Goal: Answer question/provide support: Share knowledge or assist other users

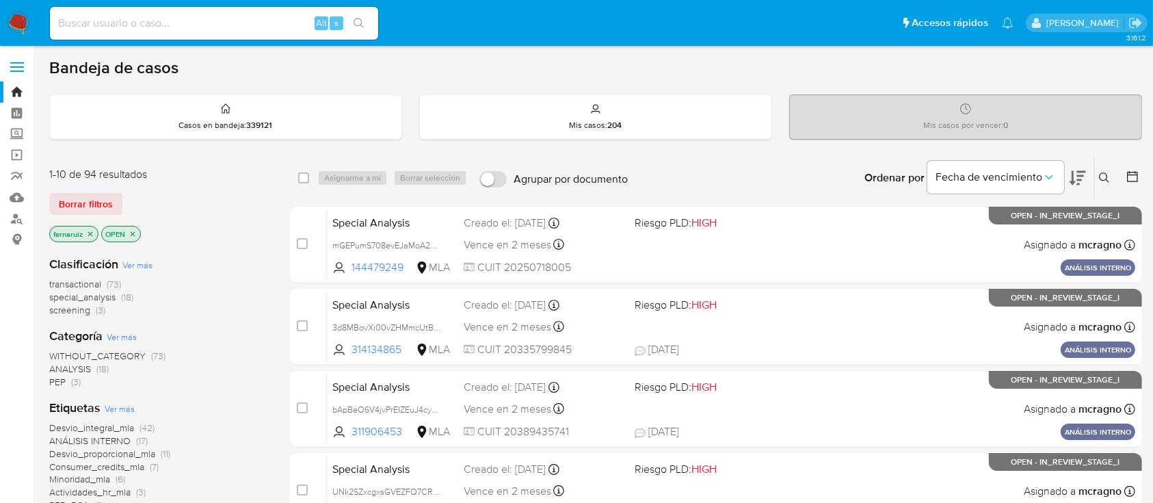
click at [21, 31] on img at bounding box center [18, 23] width 23 height 23
click at [130, 231] on icon "close-filter" at bounding box center [132, 234] width 8 height 8
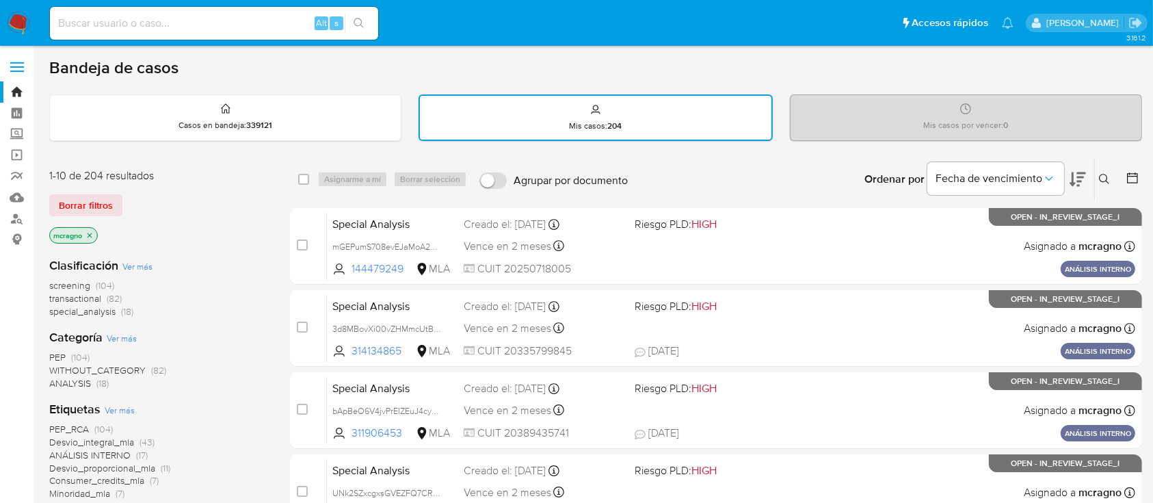
click at [93, 233] on icon "close-filter" at bounding box center [89, 235] width 8 height 8
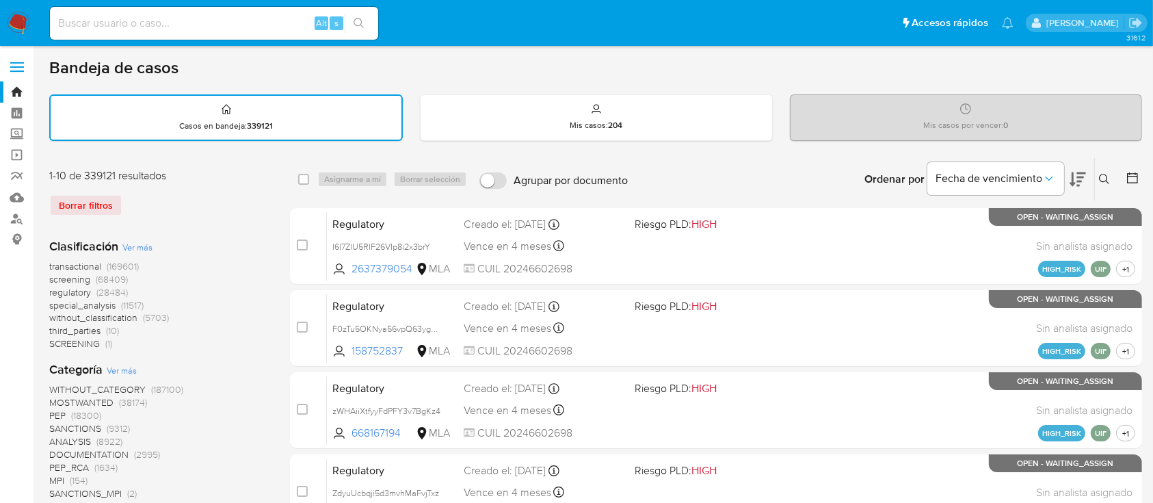
click at [1106, 172] on button at bounding box center [1106, 179] width 23 height 16
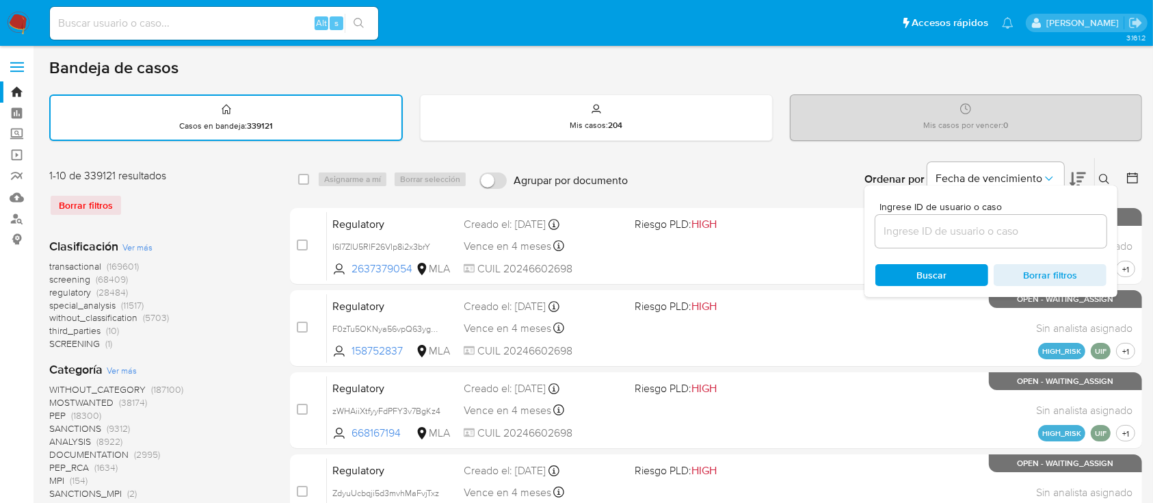
click at [1040, 234] on input at bounding box center [990, 231] width 231 height 18
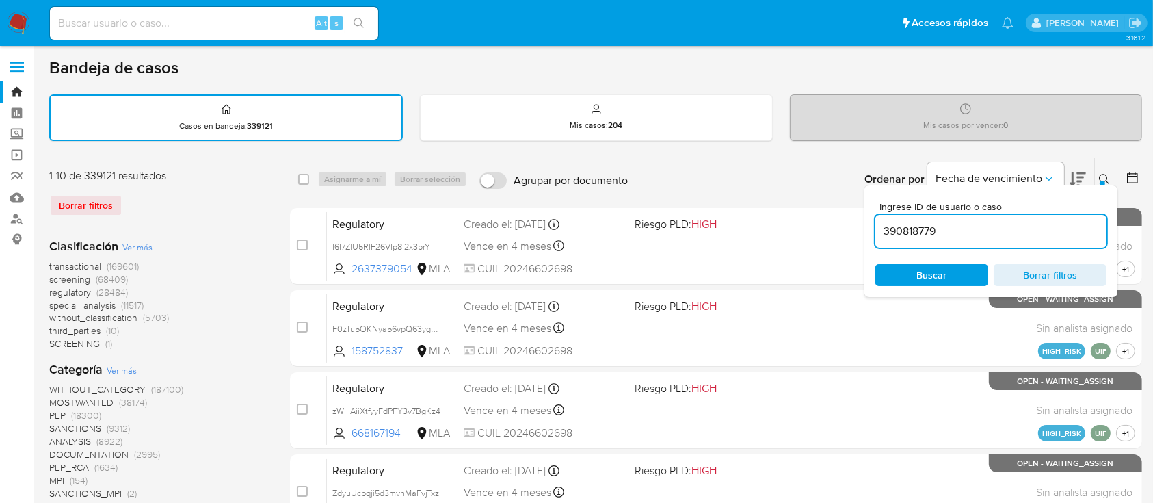
type input "390818779"
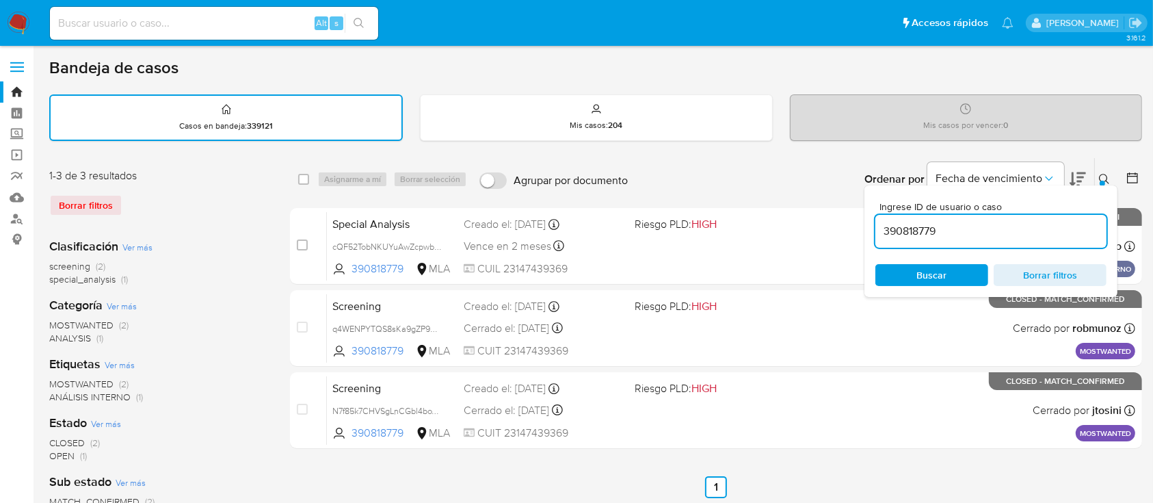
click at [1098, 176] on button at bounding box center [1106, 179] width 23 height 16
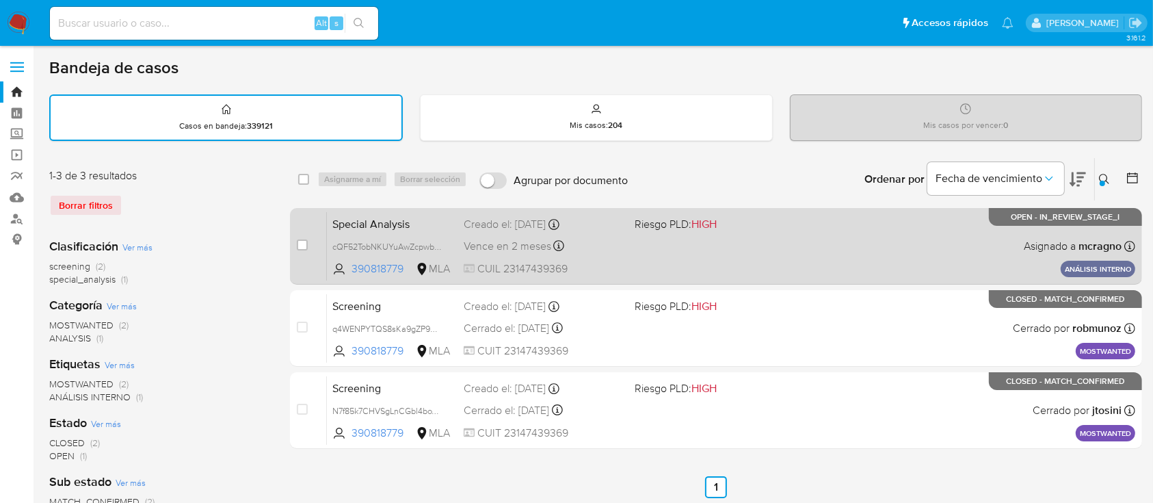
click at [841, 262] on div "Special Analysis cQF52TobNKUYuAwZcpwbxw0K 390818779 MLA Riesgo PLD: HIGH Creado…" at bounding box center [731, 245] width 808 height 69
click at [306, 243] on input "checkbox" at bounding box center [302, 244] width 11 height 11
checkbox input "true"
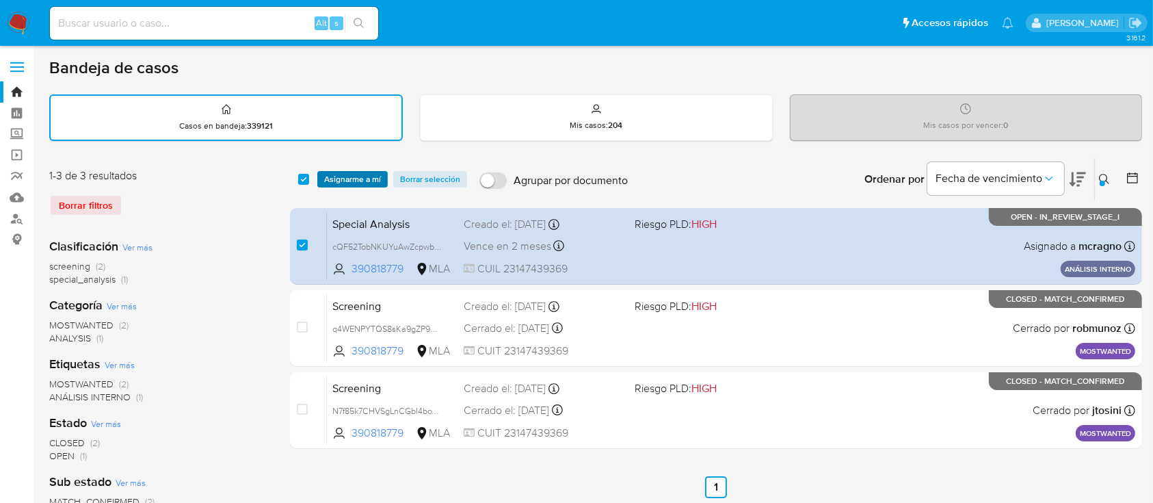
drag, startPoint x: 347, startPoint y: 171, endPoint x: 356, endPoint y: 182, distance: 13.7
click at [347, 172] on span "Asignarme a mí" at bounding box center [352, 179] width 57 height 14
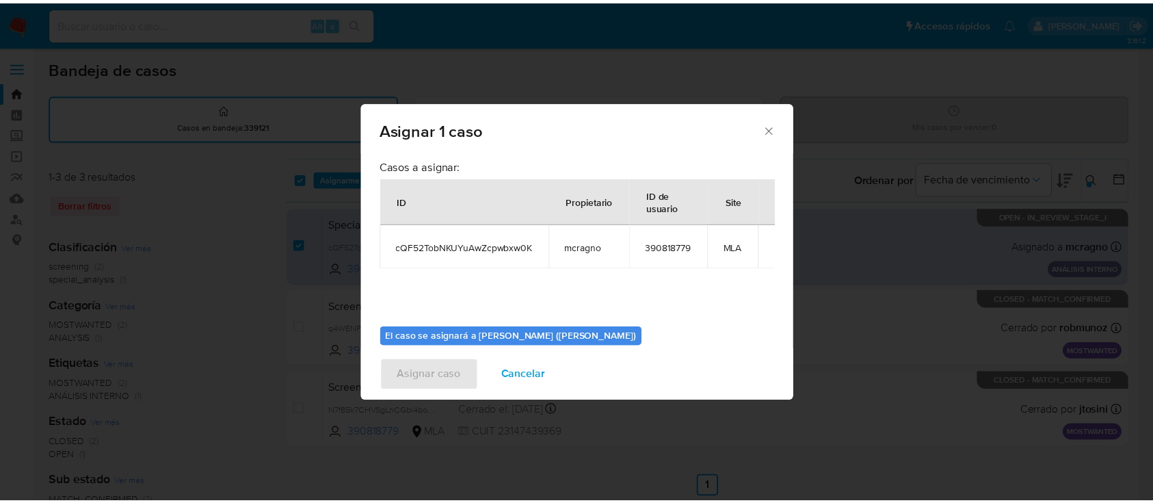
scroll to position [70, 0]
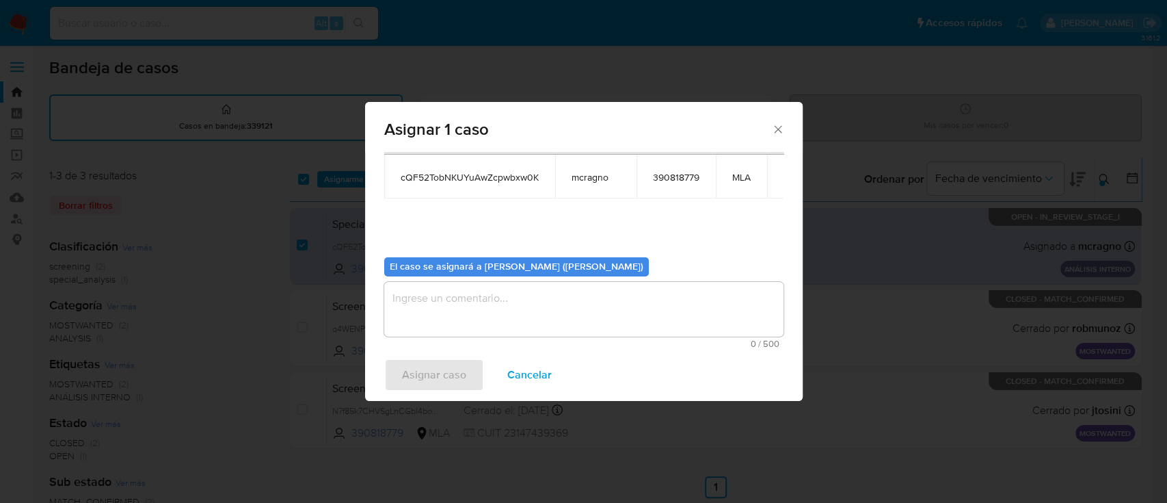
click at [453, 304] on textarea "assign-modal" at bounding box center [583, 309] width 399 height 55
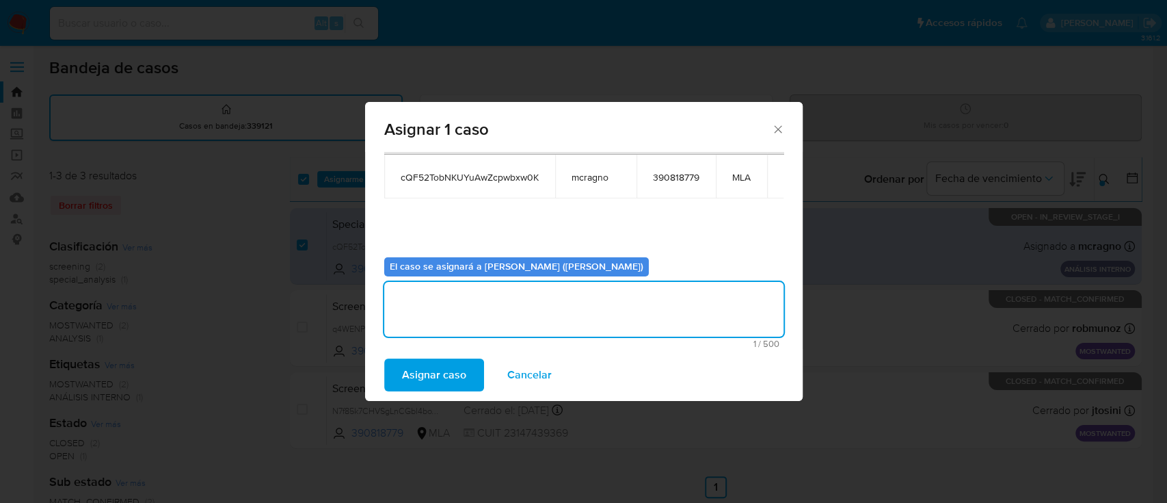
click at [438, 373] on span "Asignar caso" at bounding box center [434, 375] width 64 height 30
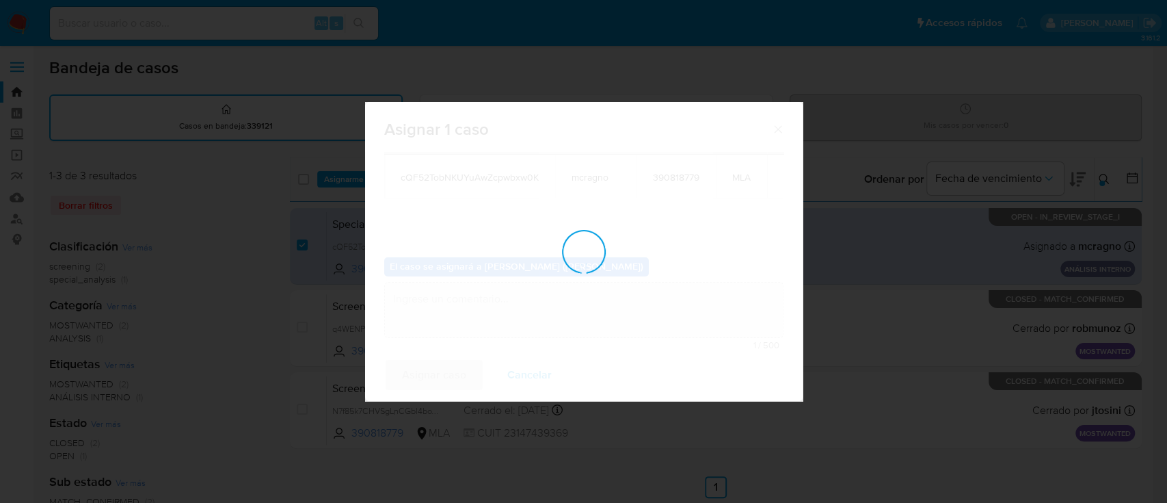
checkbox input "false"
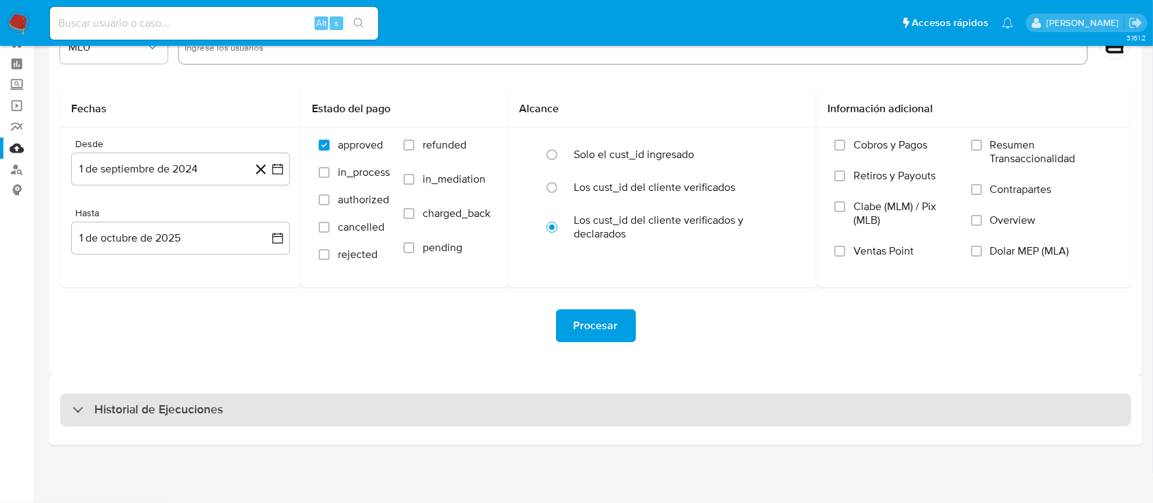
click at [157, 402] on h3 "Historial de Ejecuciones" at bounding box center [158, 409] width 129 height 16
select select "10"
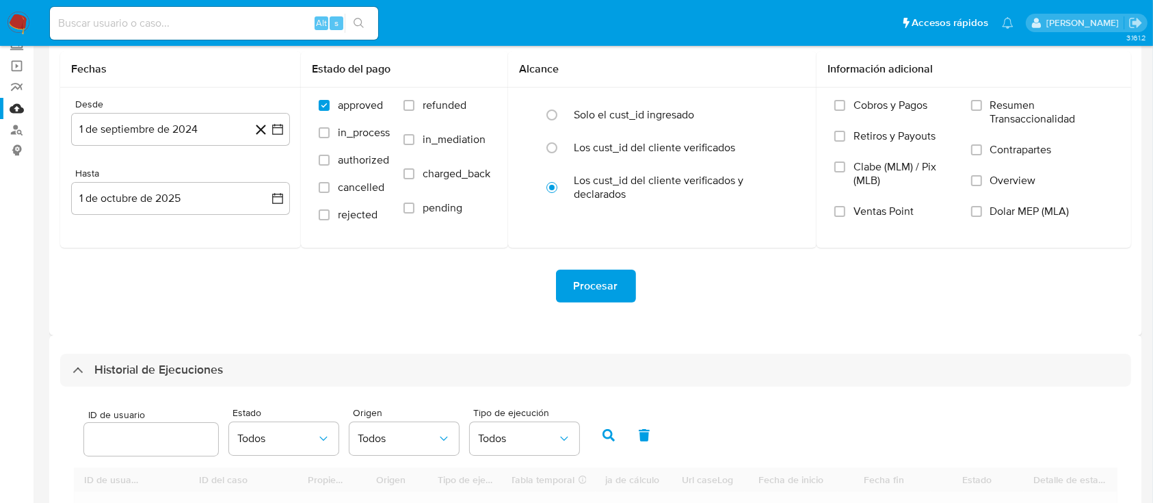
scroll to position [323, 0]
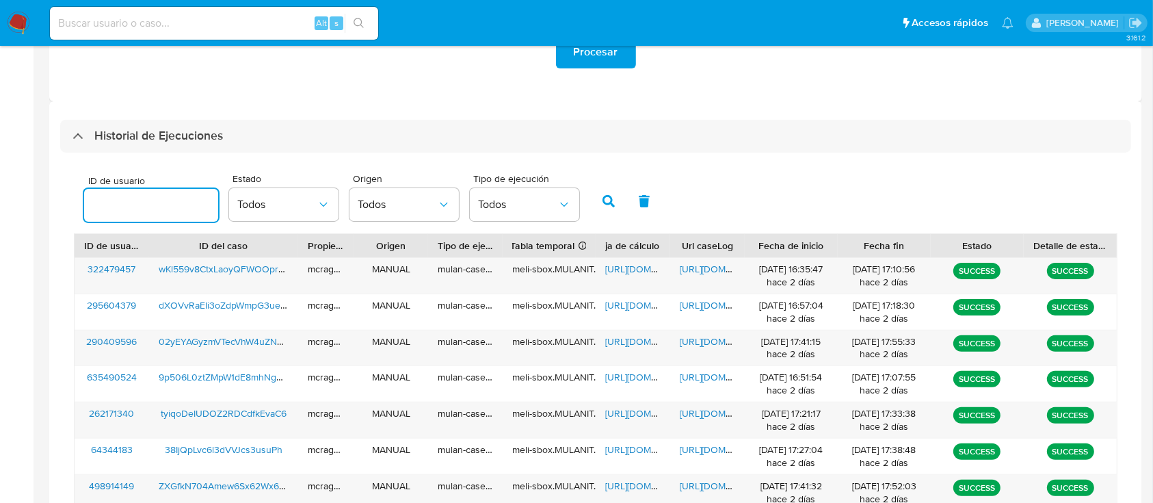
click at [140, 211] on input "number" at bounding box center [151, 205] width 134 height 18
type input "390818779"
click at [613, 196] on icon "button" at bounding box center [609, 201] width 12 height 12
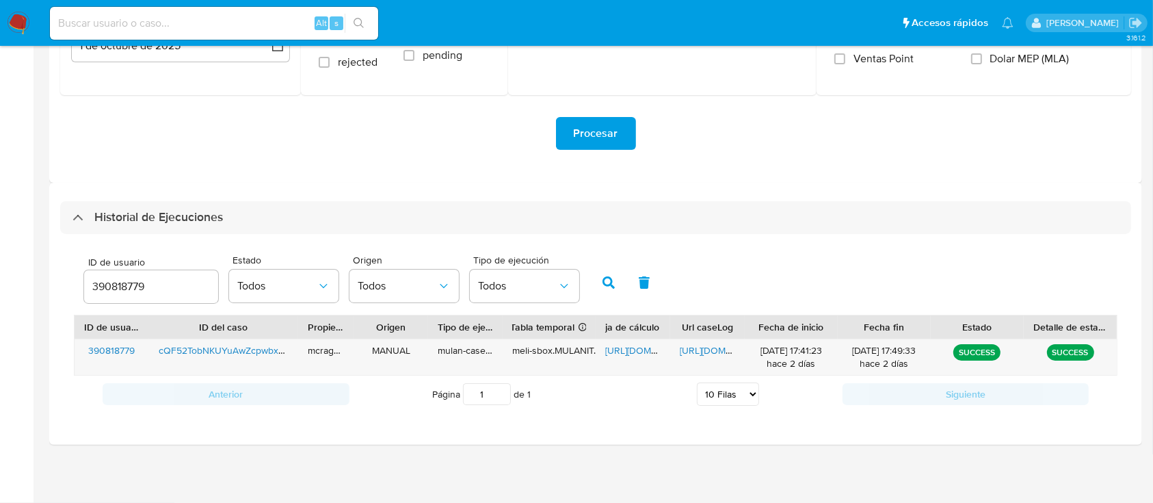
scroll to position [241, 0]
drag, startPoint x: 634, startPoint y: 354, endPoint x: 613, endPoint y: 347, distance: 21.4
click at [634, 354] on span "https://docs.google.com/spreadsheets/d/1tqt_wRvCPPGAZkpDzNTHAQRHTJPP5HMWgJn4lST…" at bounding box center [652, 351] width 94 height 14
click at [711, 354] on span "https://docs.google.com/document/d/15avb3myKqZLzt85x55DkNo-LWV243mTrZG3xxlSWUnk…" at bounding box center [727, 351] width 94 height 14
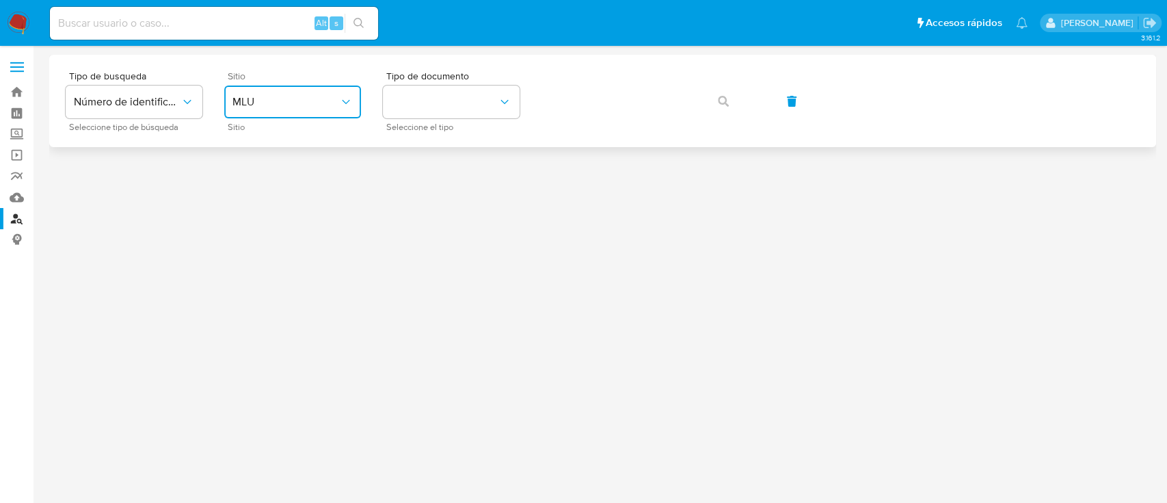
click at [317, 103] on span "MLU" at bounding box center [286, 102] width 107 height 14
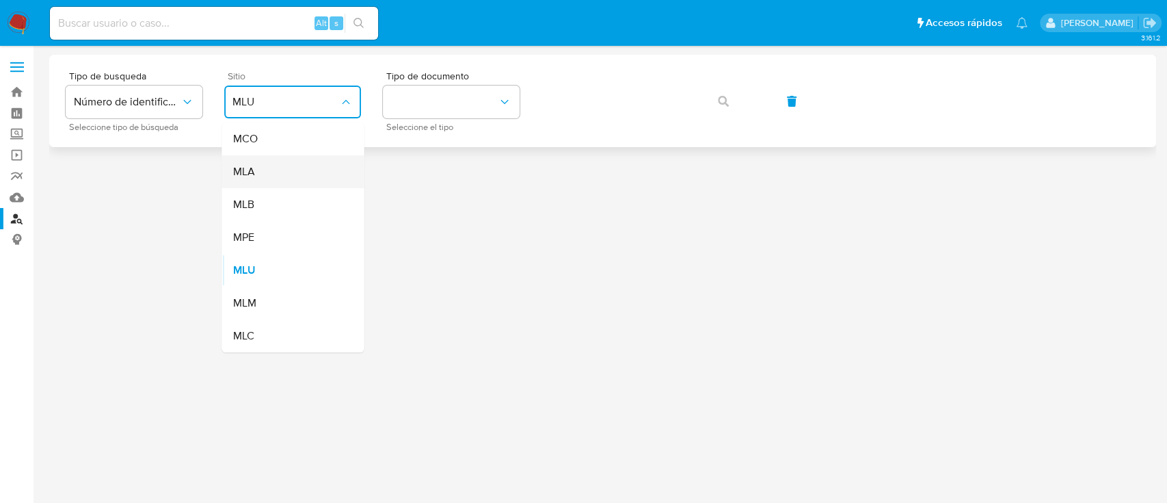
click at [285, 174] on div "MLA" at bounding box center [289, 171] width 112 height 33
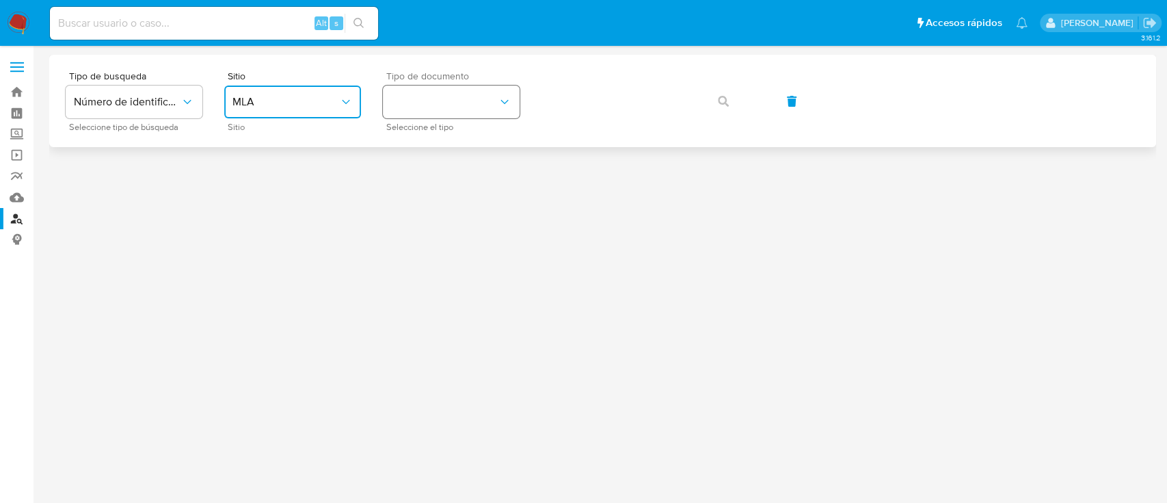
click at [430, 110] on button "identificationType" at bounding box center [451, 101] width 137 height 33
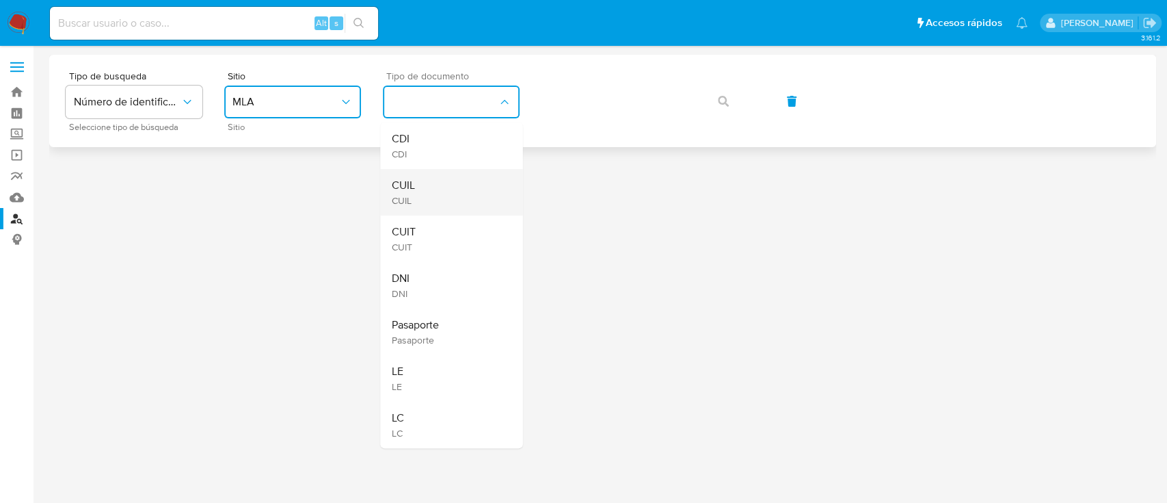
click at [440, 194] on div "CUIL CUIL" at bounding box center [447, 192] width 112 height 47
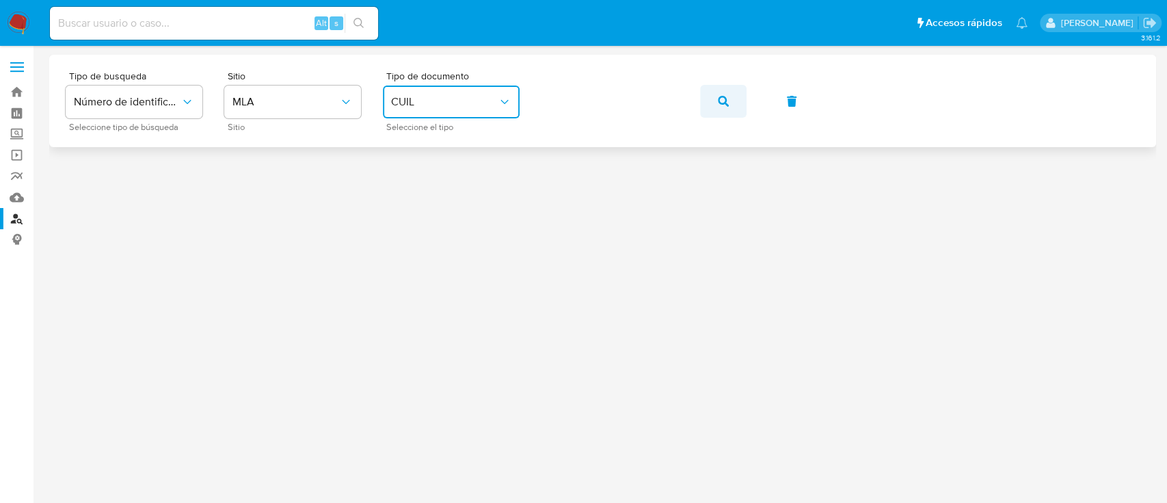
click at [720, 98] on icon "button" at bounding box center [723, 101] width 11 height 11
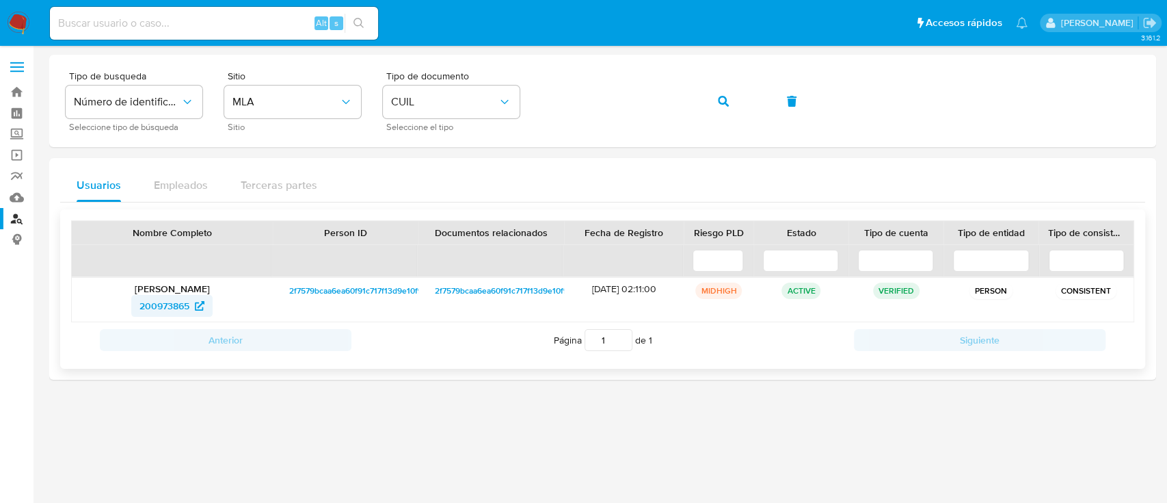
click at [148, 298] on span "200973865" at bounding box center [165, 306] width 50 height 22
click at [714, 94] on button "button" at bounding box center [723, 101] width 47 height 33
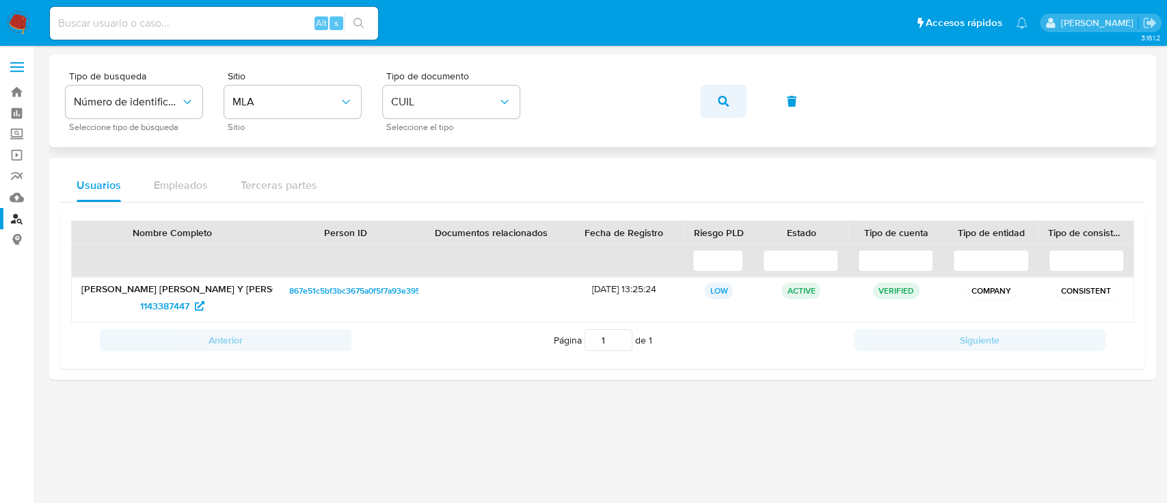
click at [709, 95] on button "button" at bounding box center [723, 101] width 47 height 33
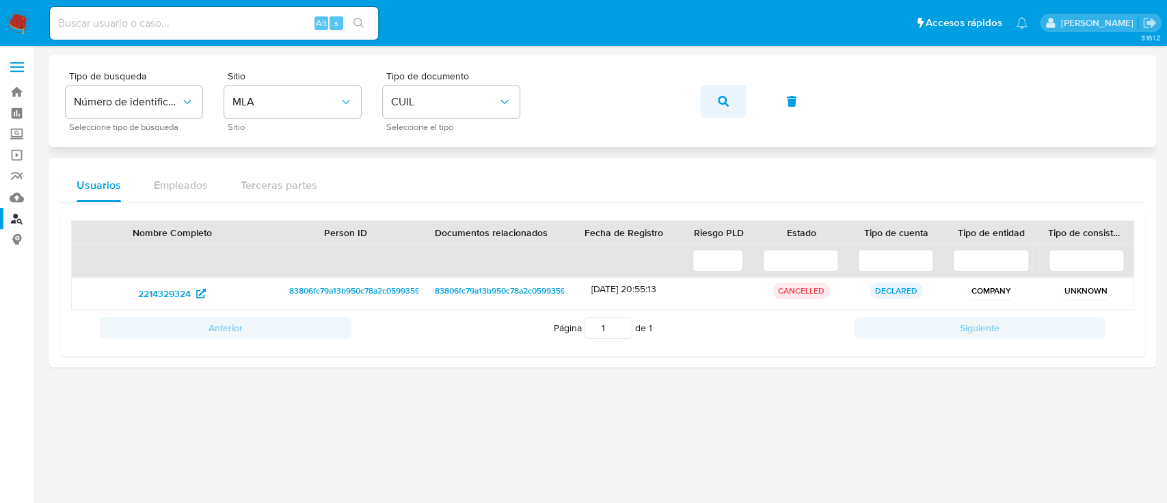
click at [712, 103] on button "button" at bounding box center [723, 101] width 47 height 33
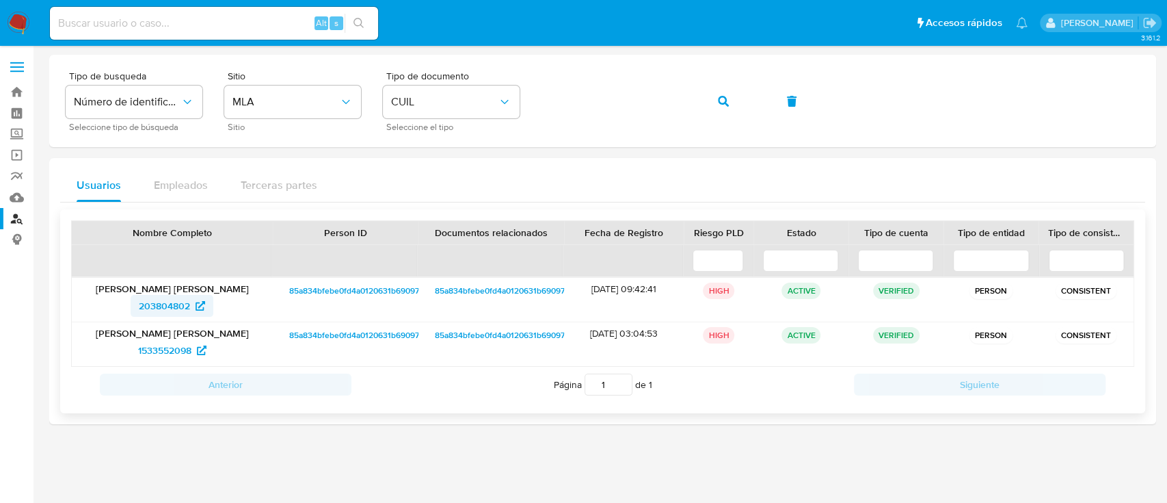
click at [184, 312] on span "203804802" at bounding box center [164, 306] width 51 height 22
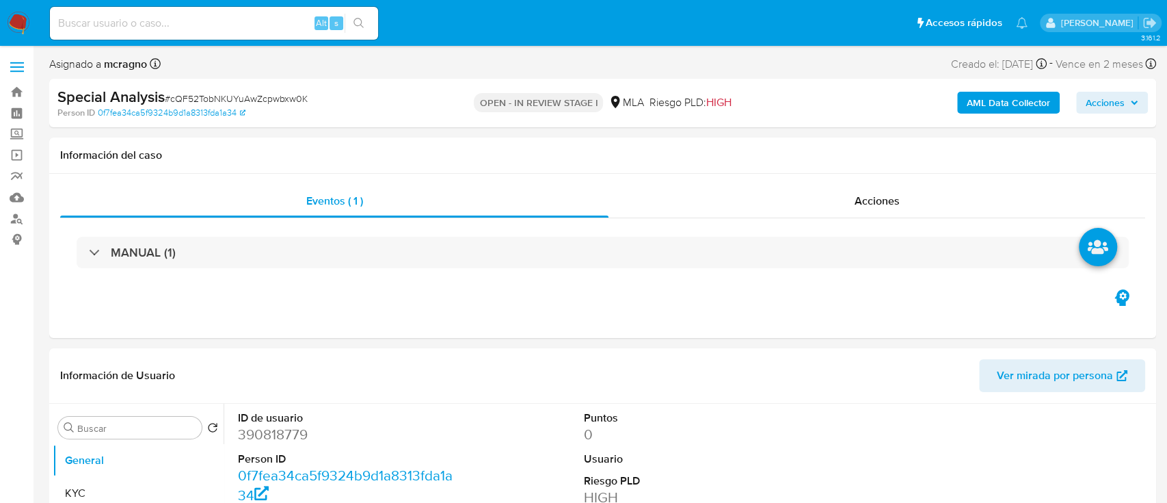
select select "10"
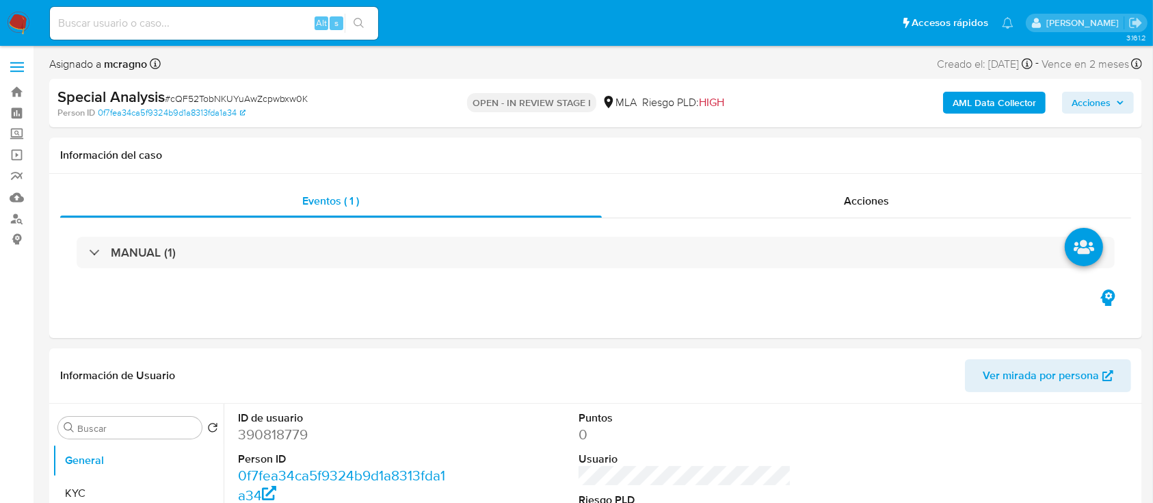
click at [1002, 102] on b "AML Data Collector" at bounding box center [994, 103] width 83 height 22
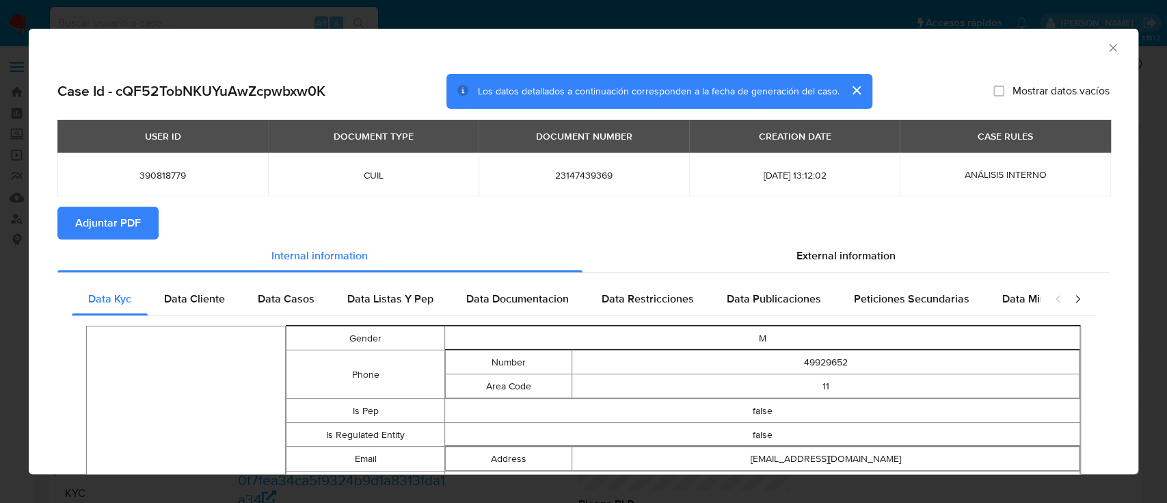
click at [99, 220] on span "Adjuntar PDF" at bounding box center [108, 223] width 66 height 30
drag, startPoint x: 1100, startPoint y: 44, endPoint x: 538, endPoint y: 202, distance: 583.8
click at [1107, 45] on icon "Cerrar ventana" at bounding box center [1114, 48] width 14 height 14
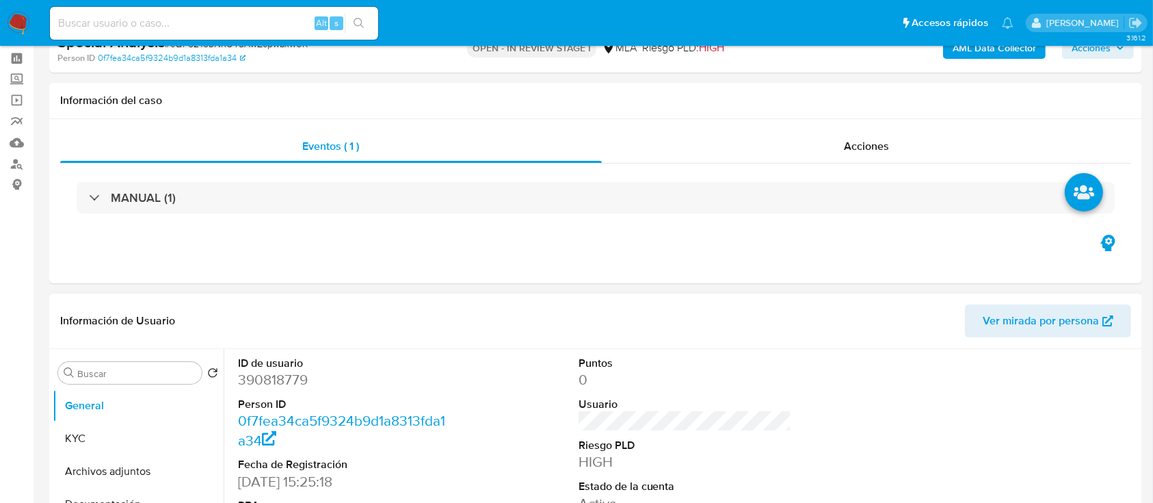
scroll to position [182, 0]
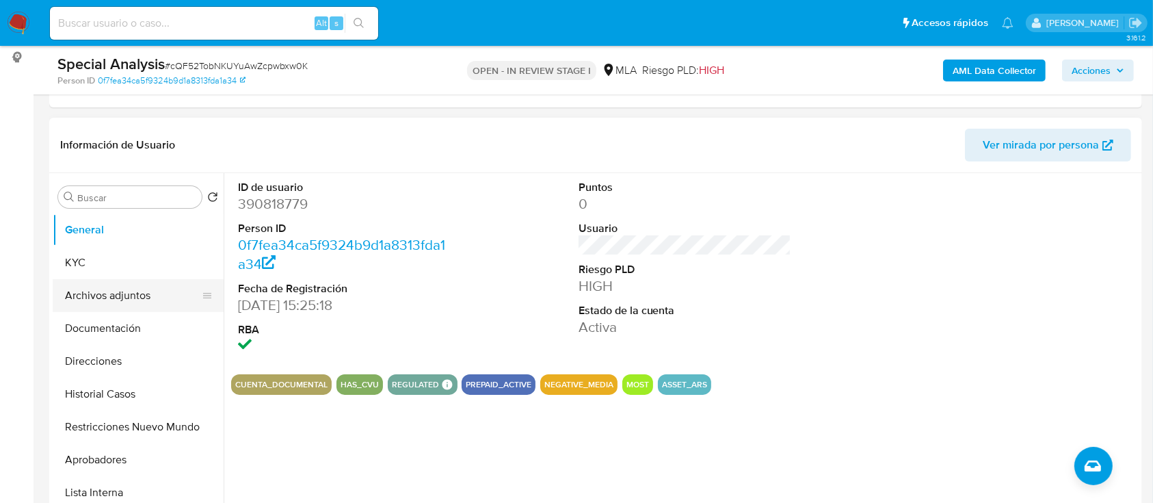
click at [132, 295] on button "Archivos adjuntos" at bounding box center [133, 295] width 160 height 33
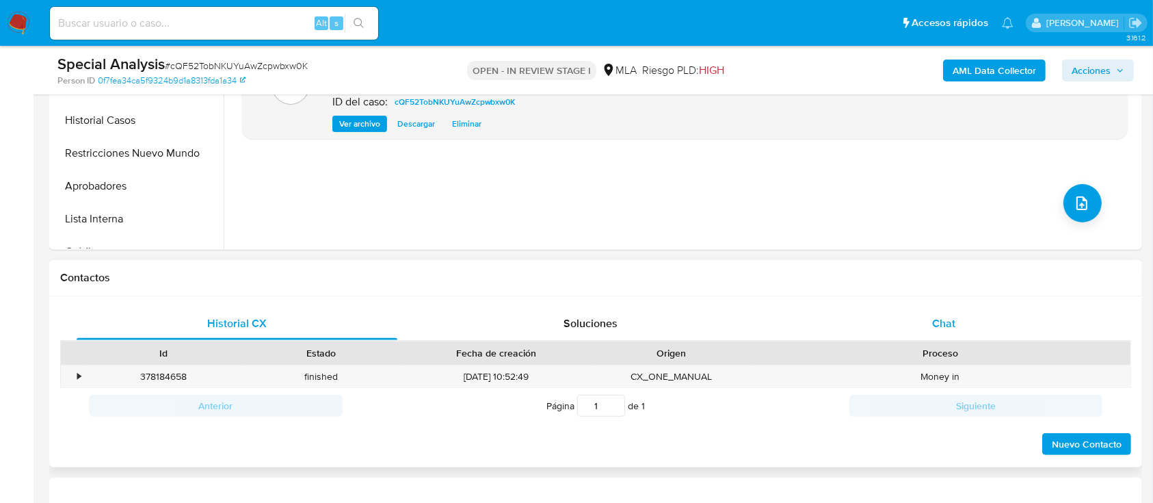
click at [983, 307] on div "Chat" at bounding box center [944, 323] width 321 height 33
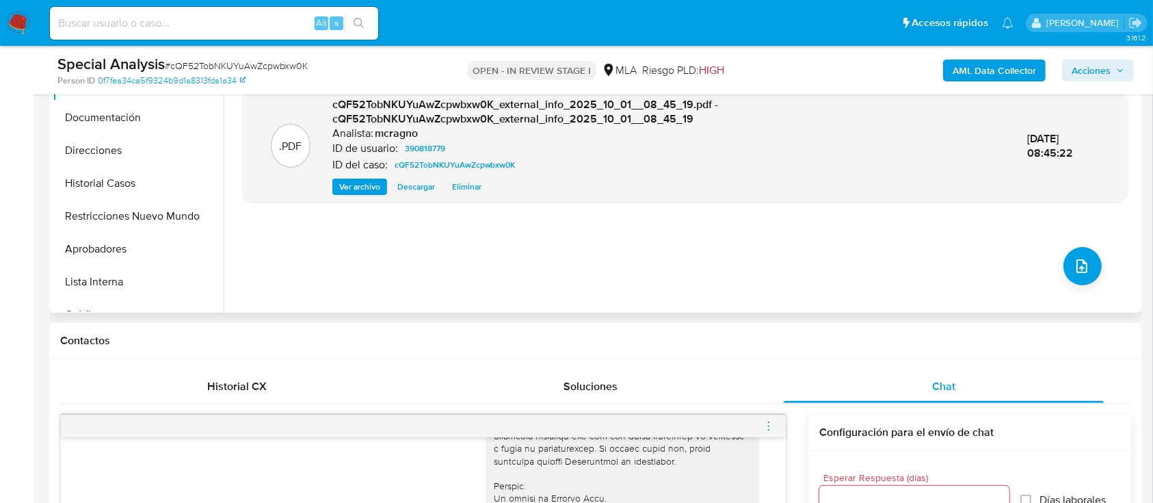
scroll to position [365, 0]
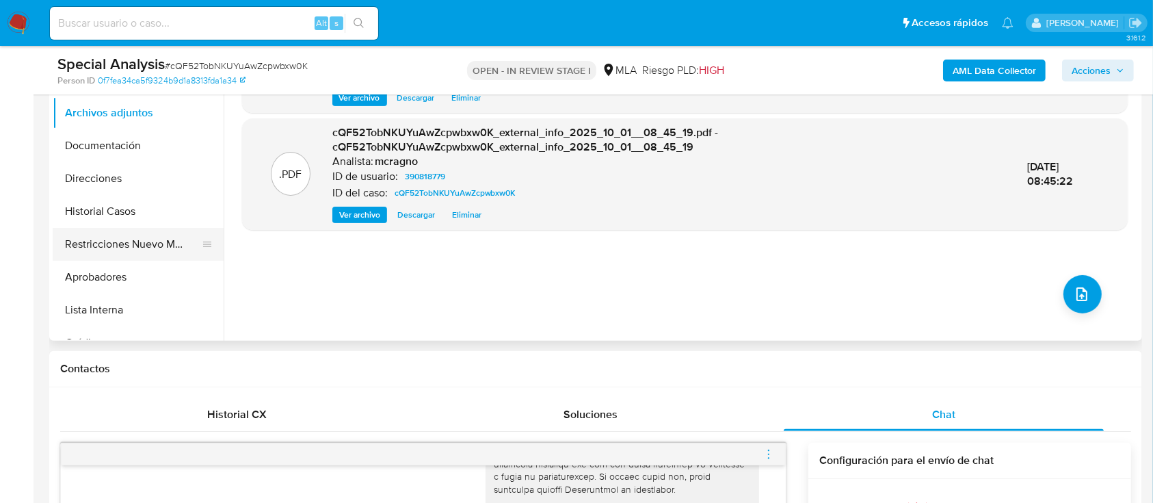
drag, startPoint x: 159, startPoint y: 245, endPoint x: 195, endPoint y: 246, distance: 35.6
click at [159, 246] on button "Restricciones Nuevo Mundo" at bounding box center [133, 244] width 160 height 33
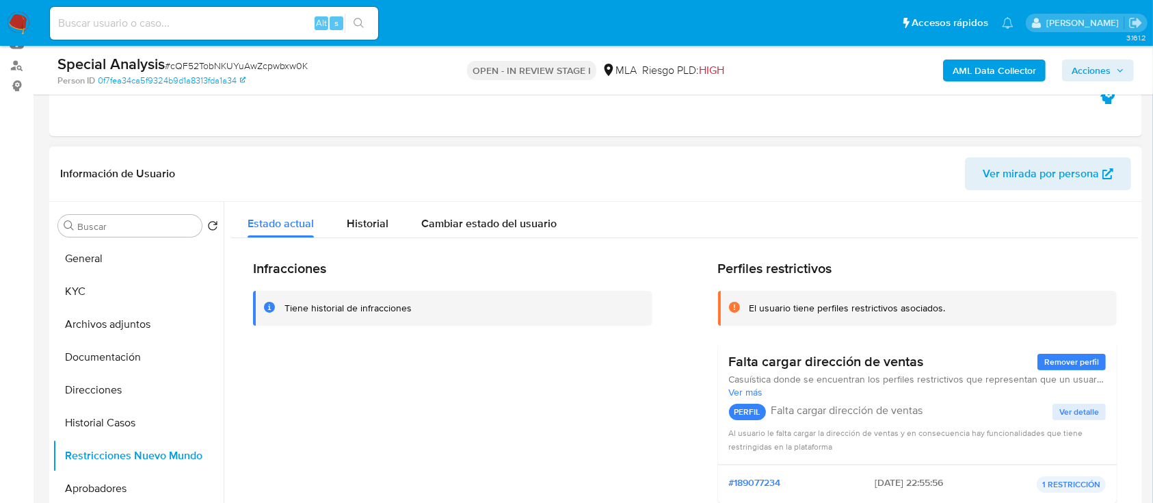
scroll to position [91, 0]
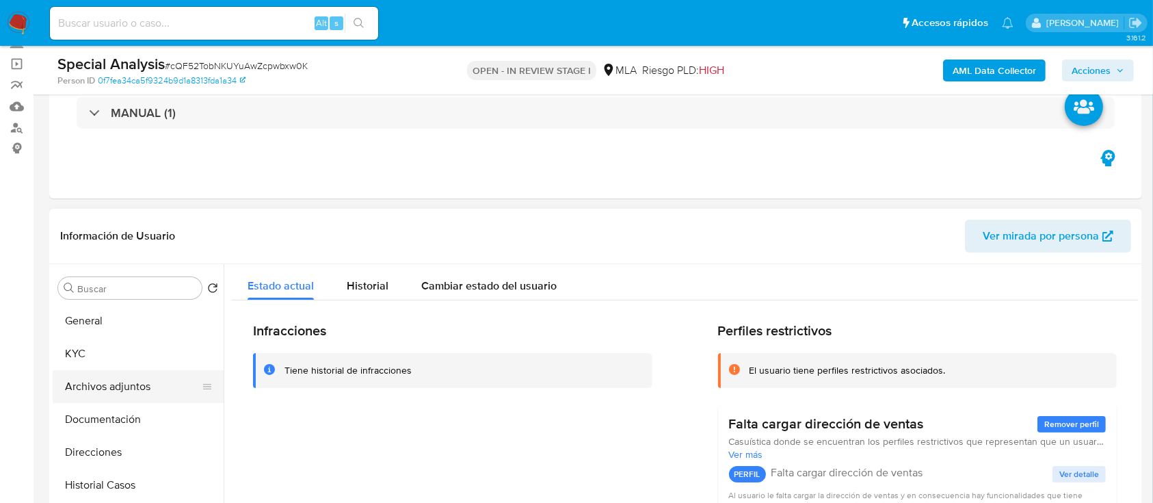
drag, startPoint x: 94, startPoint y: 349, endPoint x: 217, endPoint y: 379, distance: 126.6
click at [95, 350] on button "KYC" at bounding box center [138, 353] width 171 height 33
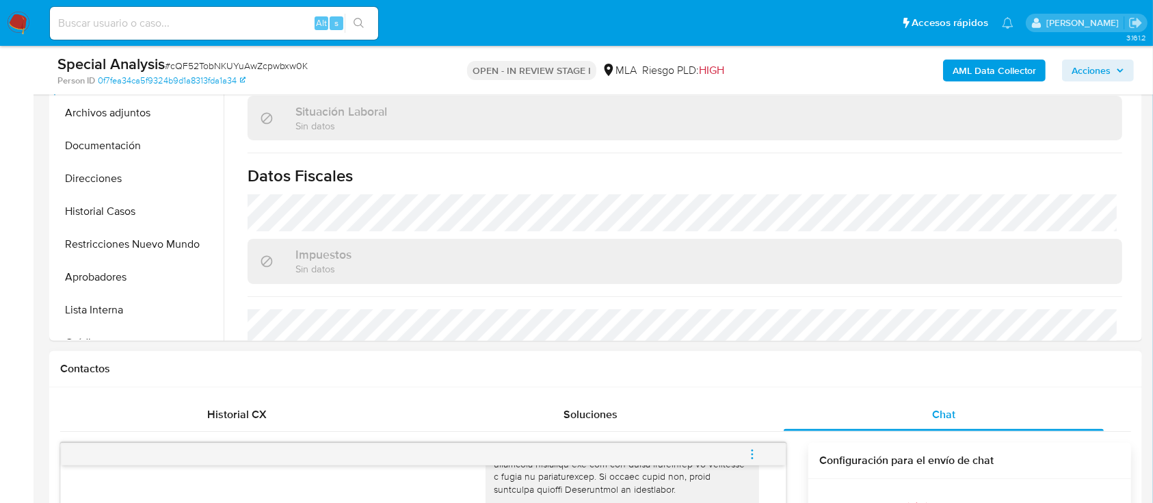
scroll to position [525, 0]
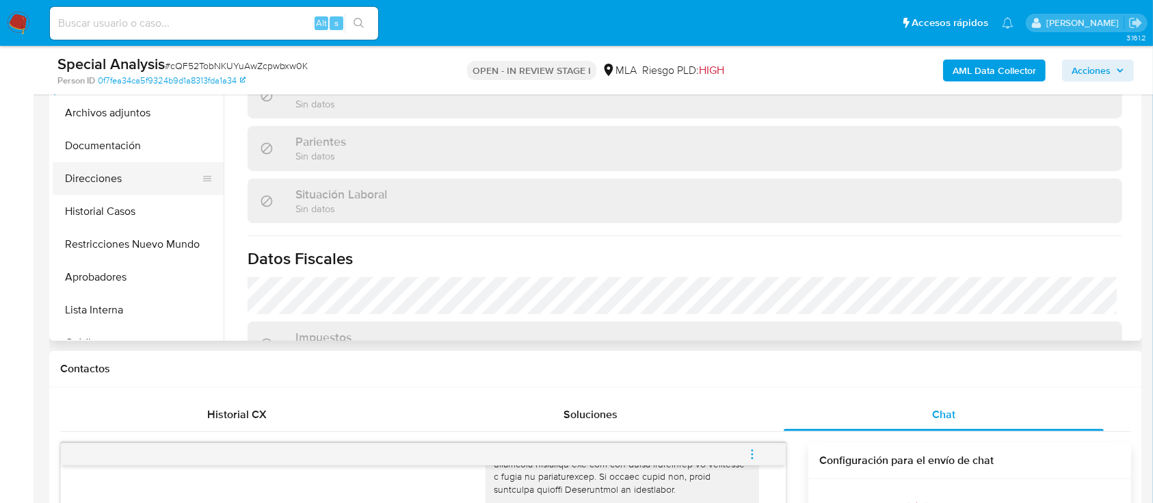
click at [164, 178] on button "Direcciones" at bounding box center [133, 178] width 160 height 33
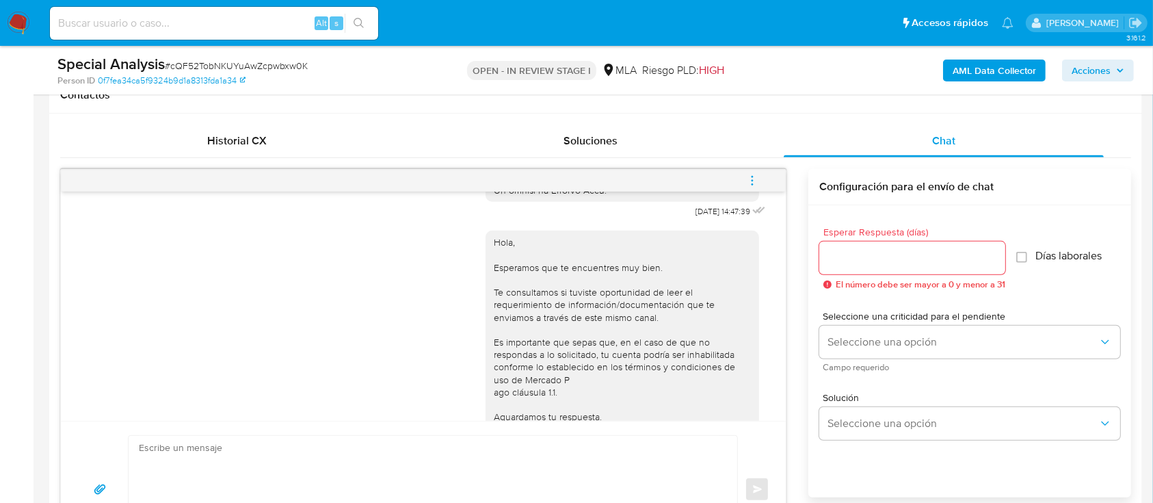
scroll to position [846, 0]
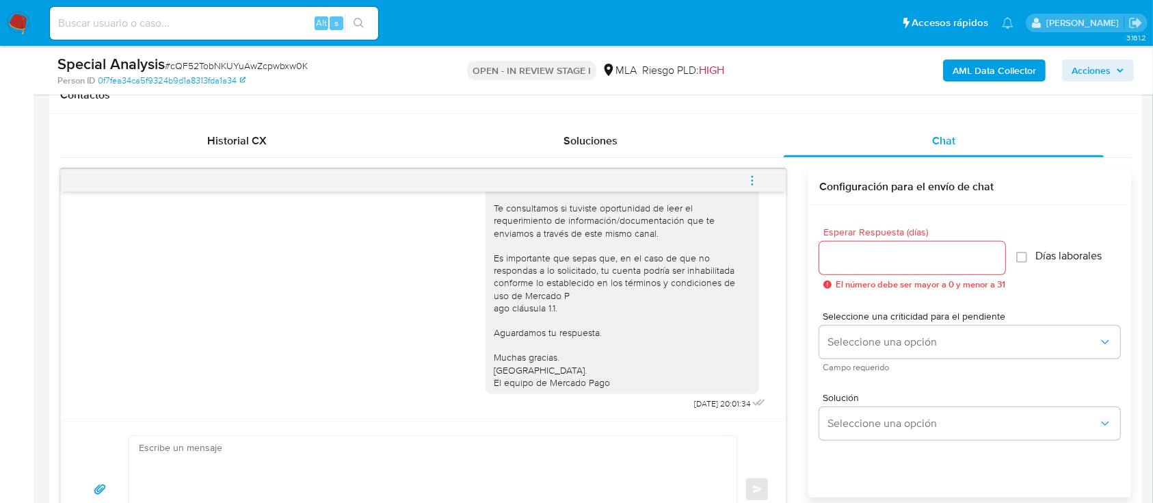
click at [328, 436] on textarea at bounding box center [429, 489] width 581 height 107
paste textarea "Hola XXX, Muchas gracias por tu respuesta. Analizamos tu caso y verificamos que…"
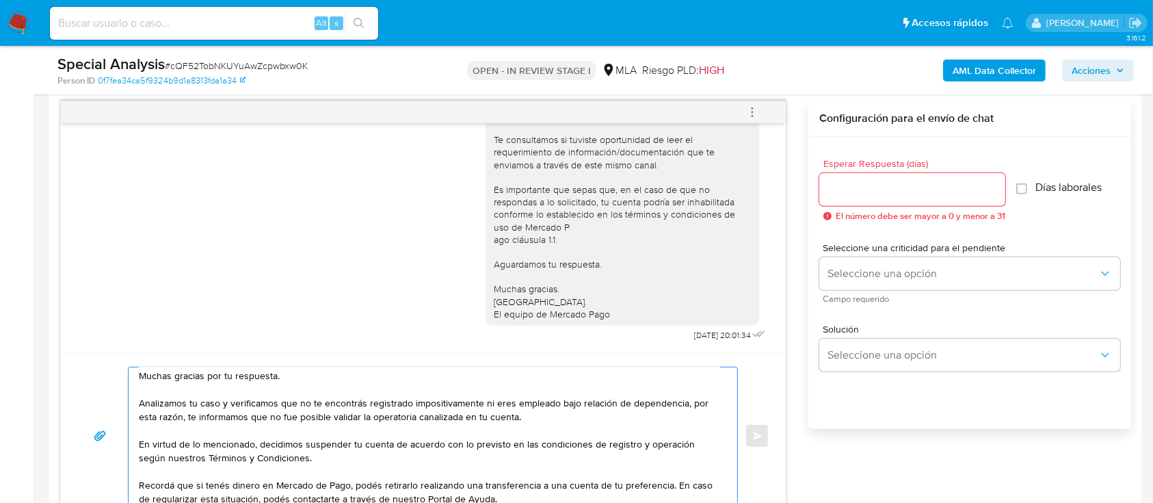
scroll to position [0, 0]
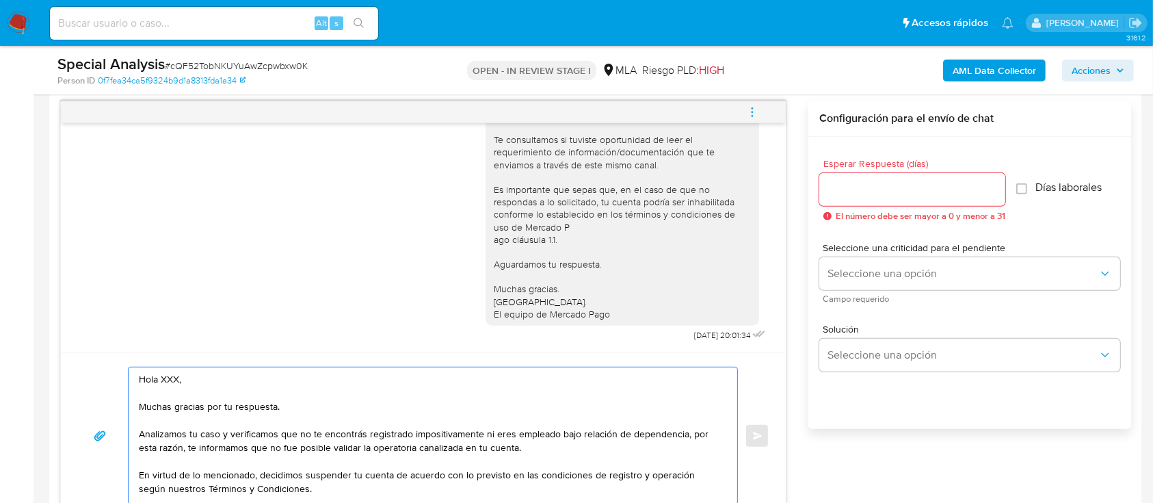
drag, startPoint x: 220, startPoint y: 386, endPoint x: 284, endPoint y: 419, distance: 71.3
click at [141, 382] on textarea "Hola XXX, Muchas gracias por tu respuesta. Analizamos tu caso y verificamos que…" at bounding box center [429, 435] width 581 height 137
click at [288, 419] on textarea "Hola XXX, Muchas gracias por tu respuesta. Analizamos tu caso y verificamos que…" at bounding box center [429, 435] width 581 height 137
drag, startPoint x: 286, startPoint y: 404, endPoint x: 166, endPoint y: 378, distance: 123.1
click at [164, 377] on textarea "Hola XXX, Muchas gracias por tu respuesta. Analizamos tu caso y verificamos que…" at bounding box center [429, 435] width 581 height 137
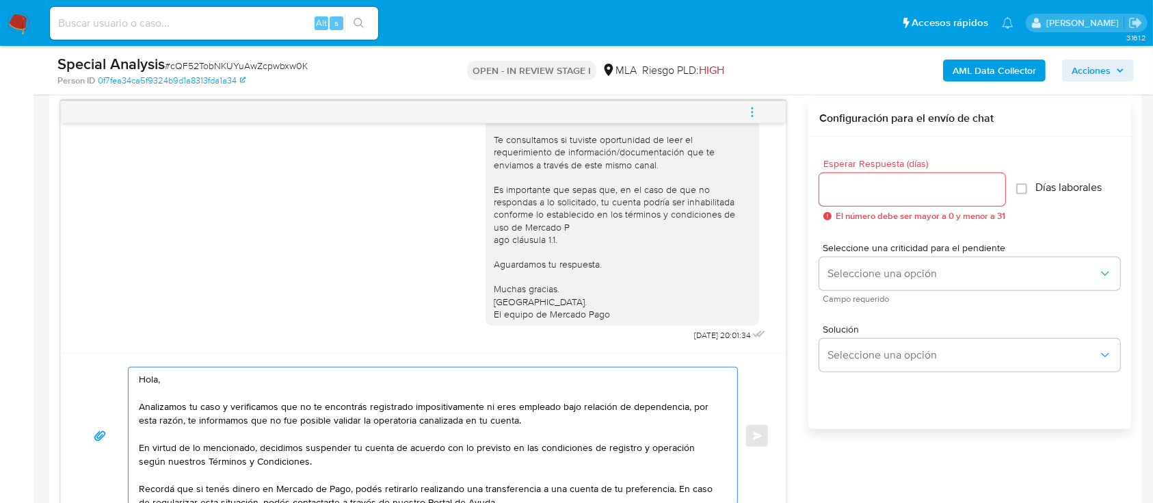
type textarea "Hola, Analizamos tu caso y verificamos que no te encontrás registrado impositiv…"
click at [854, 198] on div at bounding box center [912, 189] width 186 height 33
click at [858, 188] on input "Esperar Respuesta (días)" at bounding box center [912, 190] width 186 height 18
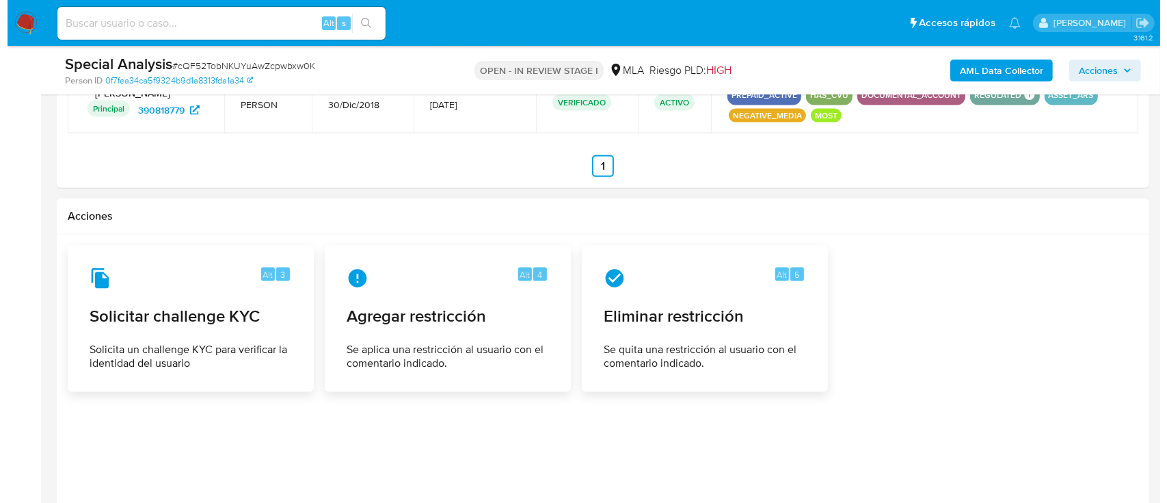
scroll to position [2150, 0]
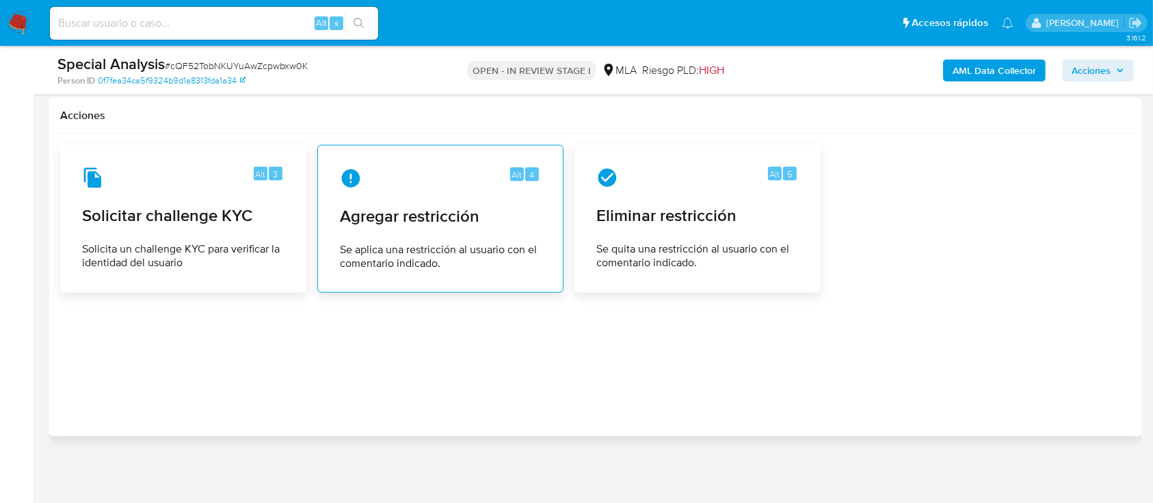
type input "0"
click at [401, 189] on div "Alt 4 Agregar restricción Se aplica una restricción al usuario con el comentari…" at bounding box center [440, 219] width 223 height 124
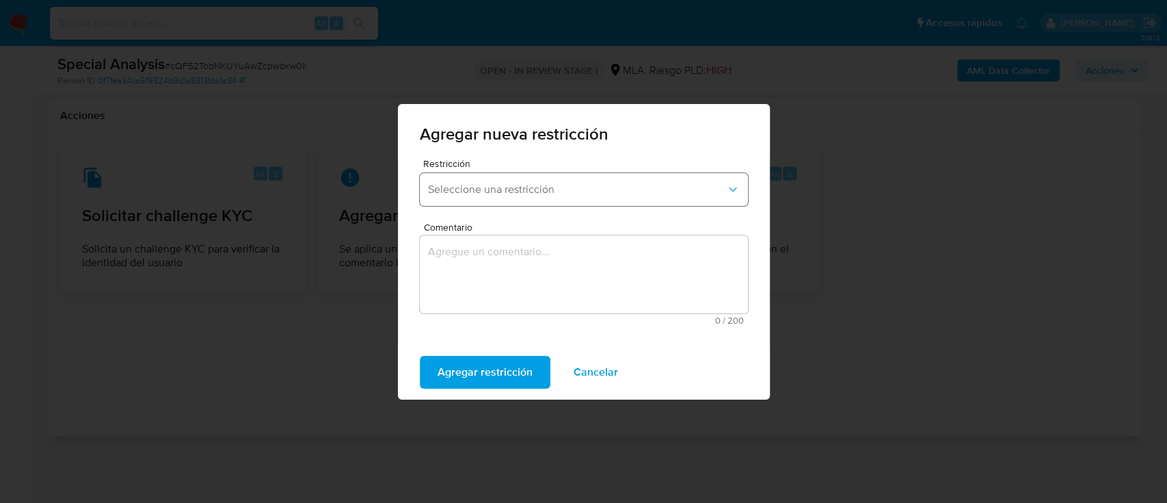
click at [553, 180] on button "Seleccione una restricción" at bounding box center [584, 189] width 328 height 33
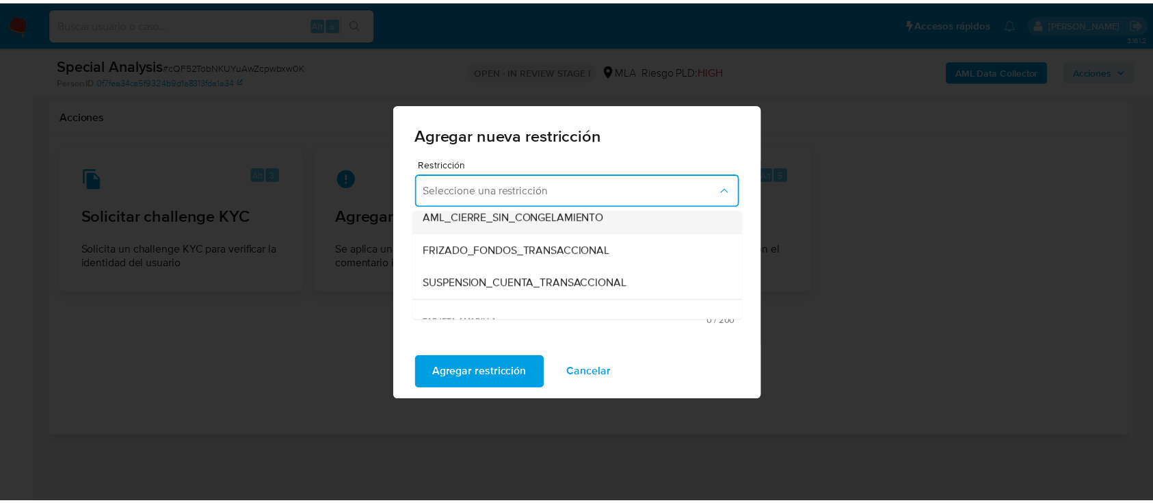
scroll to position [182, 0]
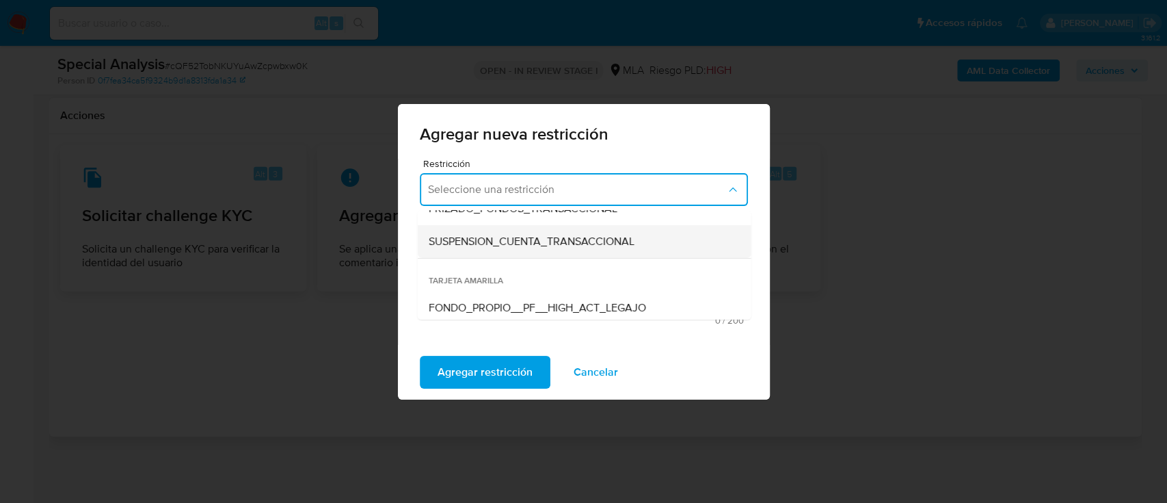
click at [553, 246] on span "SUSPENSION_CUENTA_TRANSACCIONAL" at bounding box center [531, 242] width 206 height 14
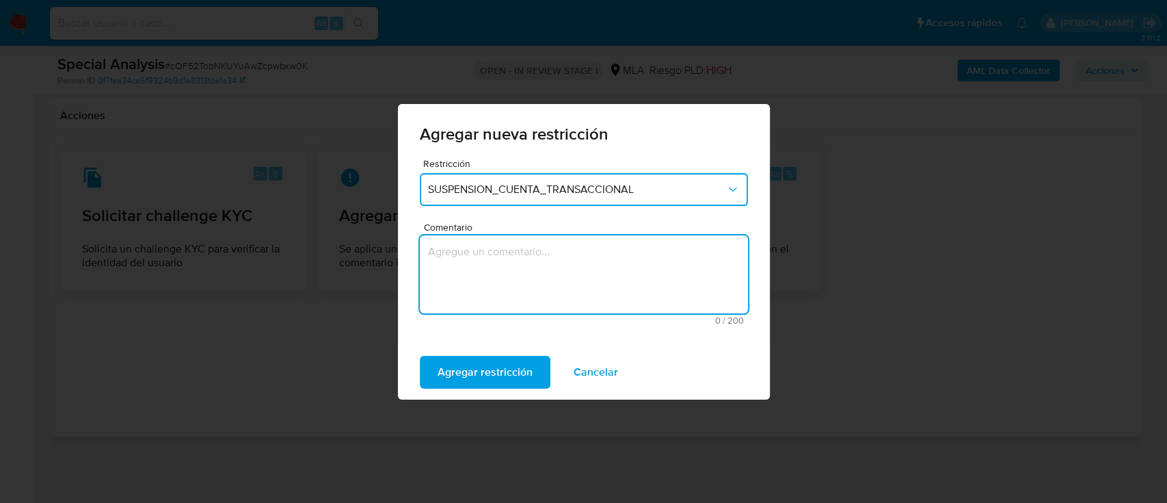
click at [551, 267] on textarea "Comentario" at bounding box center [584, 274] width 328 height 78
type textarea "AML"
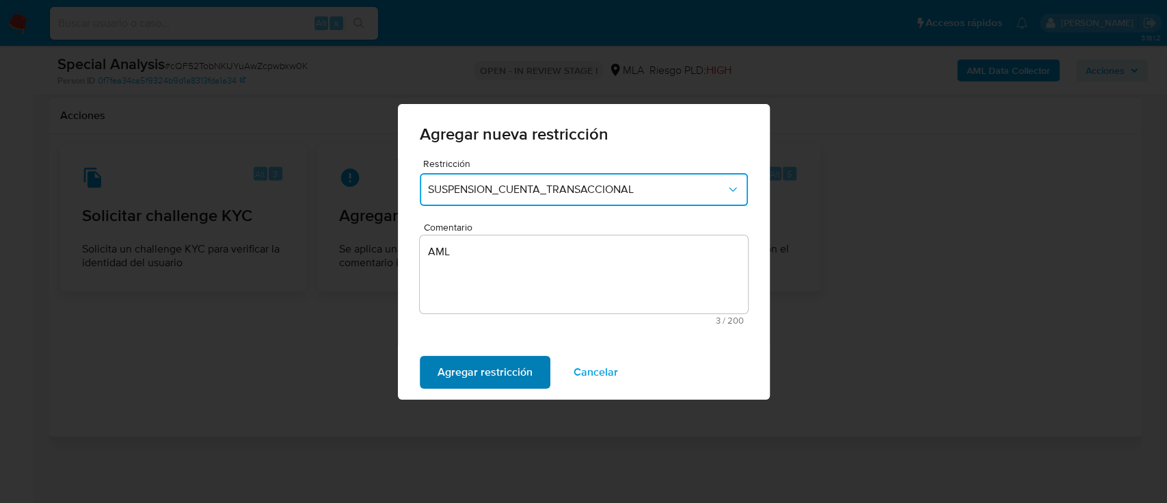
click at [463, 371] on span "Agregar restricción" at bounding box center [485, 372] width 95 height 30
click at [446, 376] on span "Confirmar" at bounding box center [462, 372] width 49 height 30
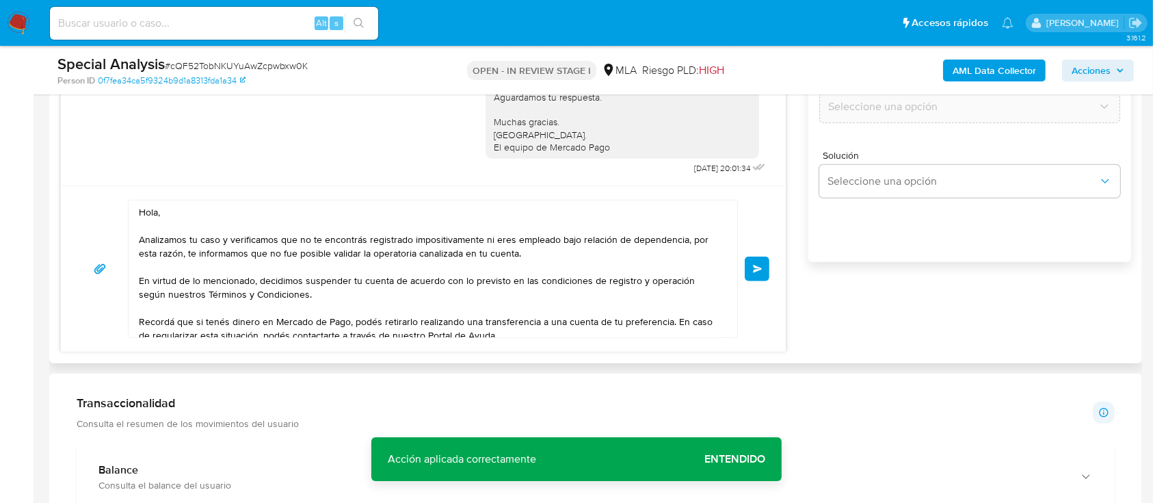
drag, startPoint x: 756, startPoint y: 259, endPoint x: 763, endPoint y: 261, distance: 7.4
click at [756, 257] on button "Enviar" at bounding box center [757, 268] width 25 height 25
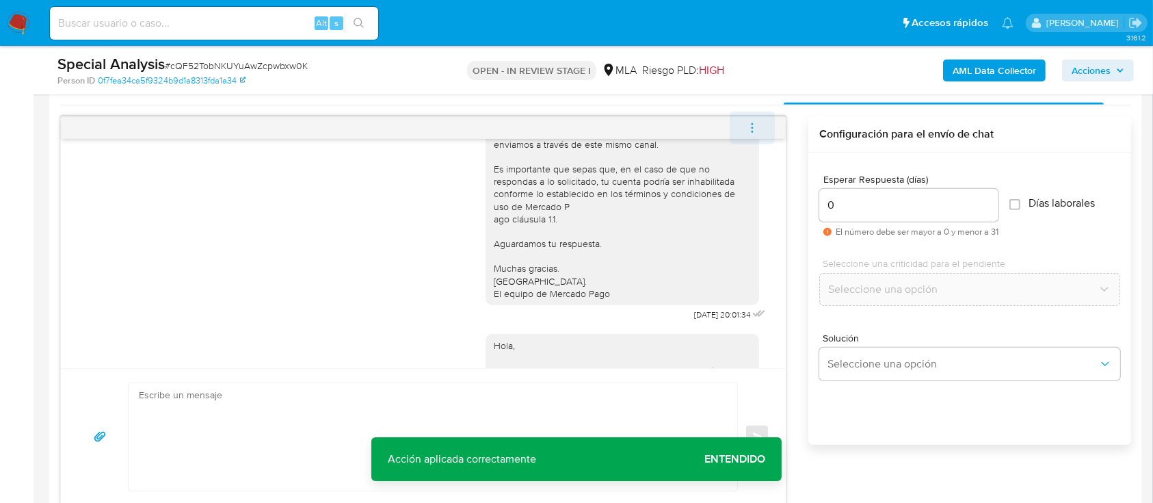
scroll to position [1097, 0]
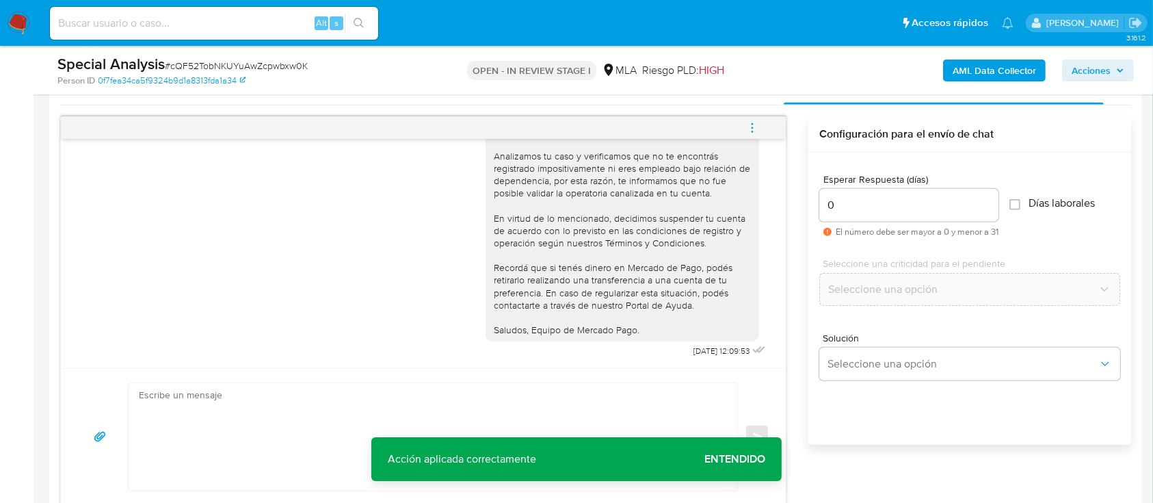
click at [760, 129] on button "menu-action" at bounding box center [752, 127] width 45 height 33
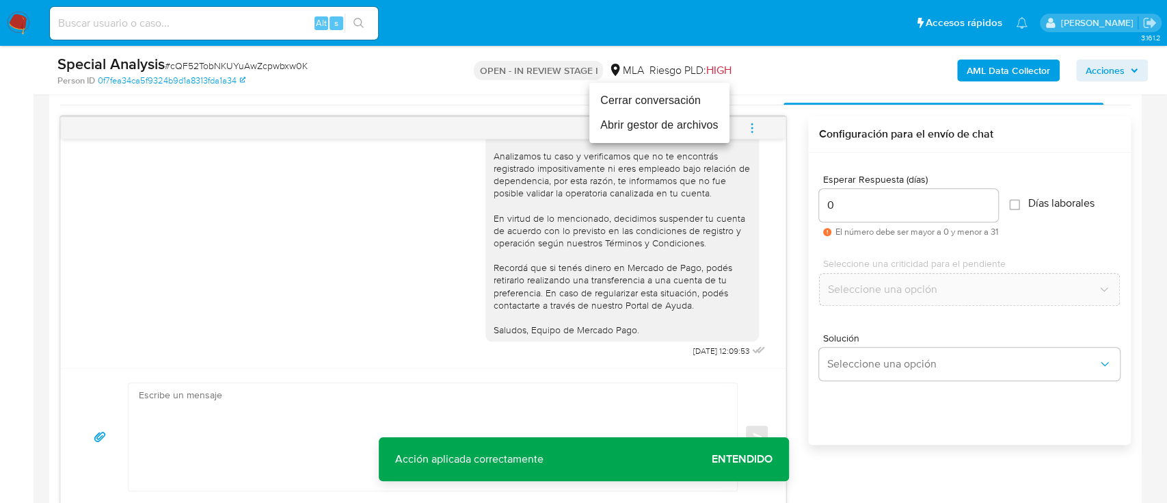
click at [681, 96] on li "Cerrar conversación" at bounding box center [660, 100] width 140 height 25
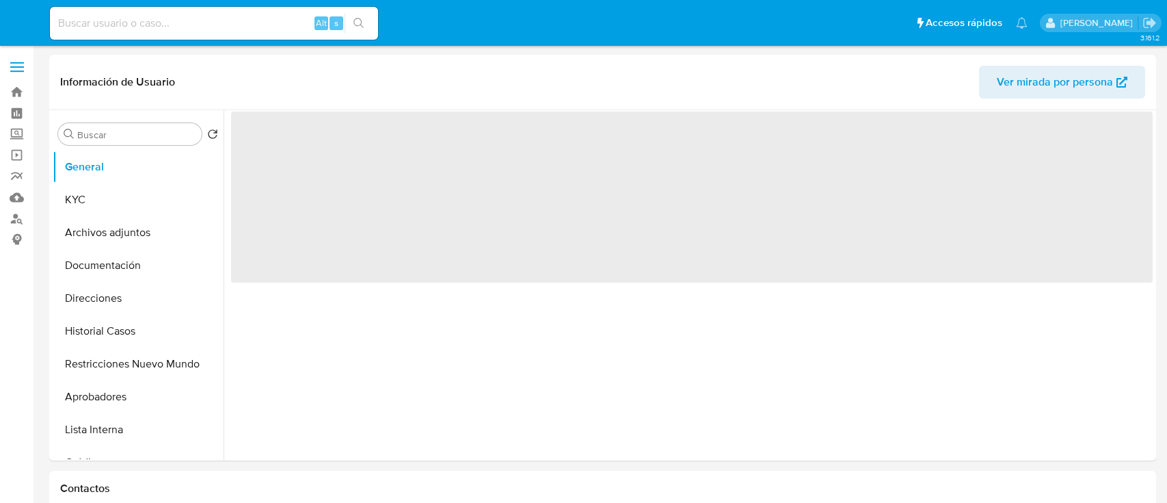
select select "10"
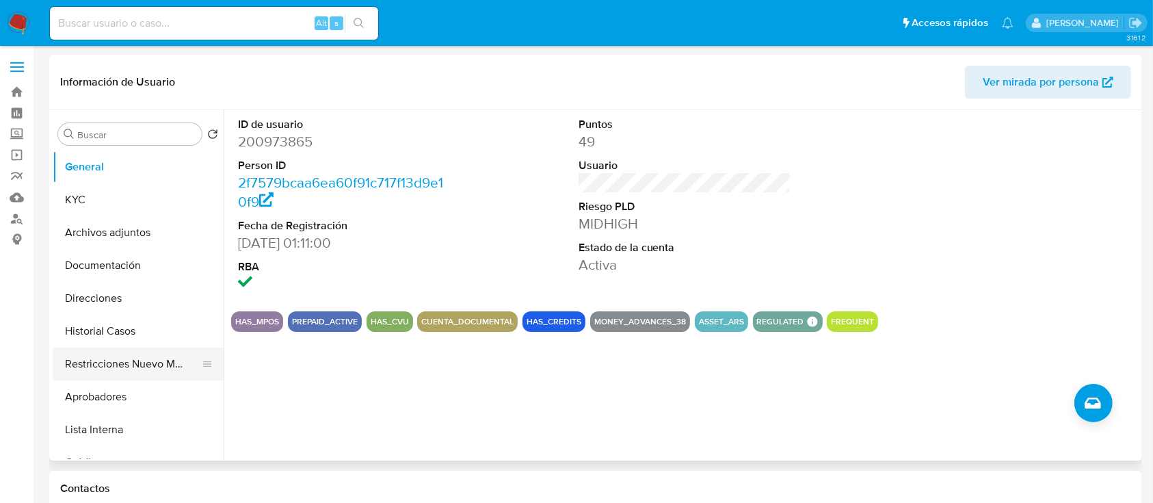
click at [145, 363] on button "Restricciones Nuevo Mundo" at bounding box center [133, 363] width 160 height 33
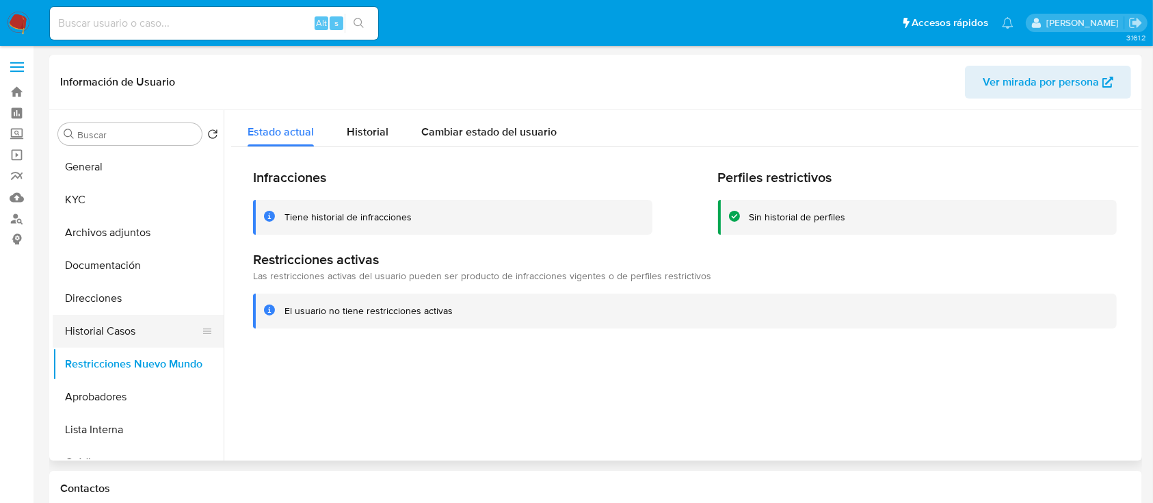
click at [105, 325] on button "Historial Casos" at bounding box center [133, 331] width 160 height 33
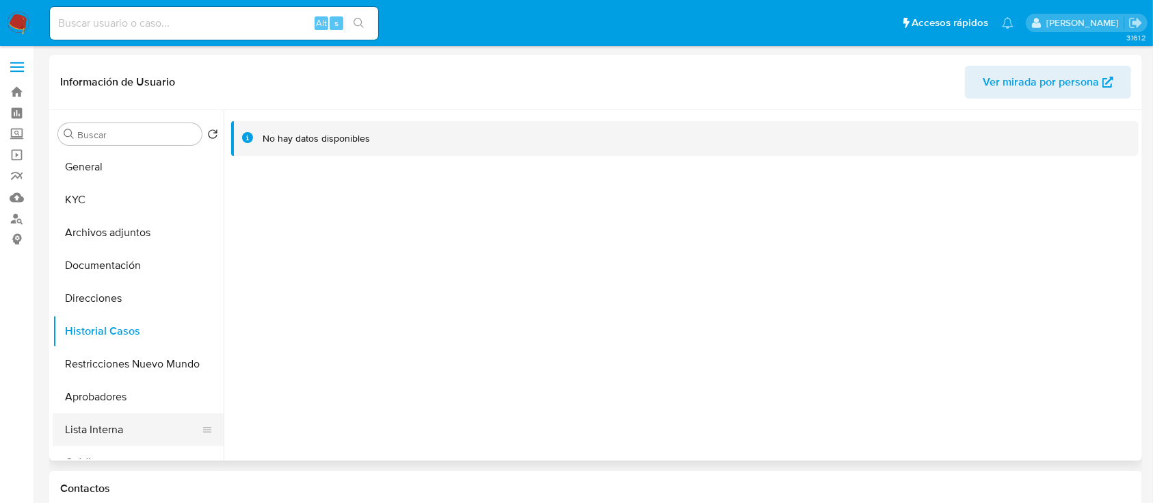
click at [120, 425] on button "Lista Interna" at bounding box center [133, 429] width 160 height 33
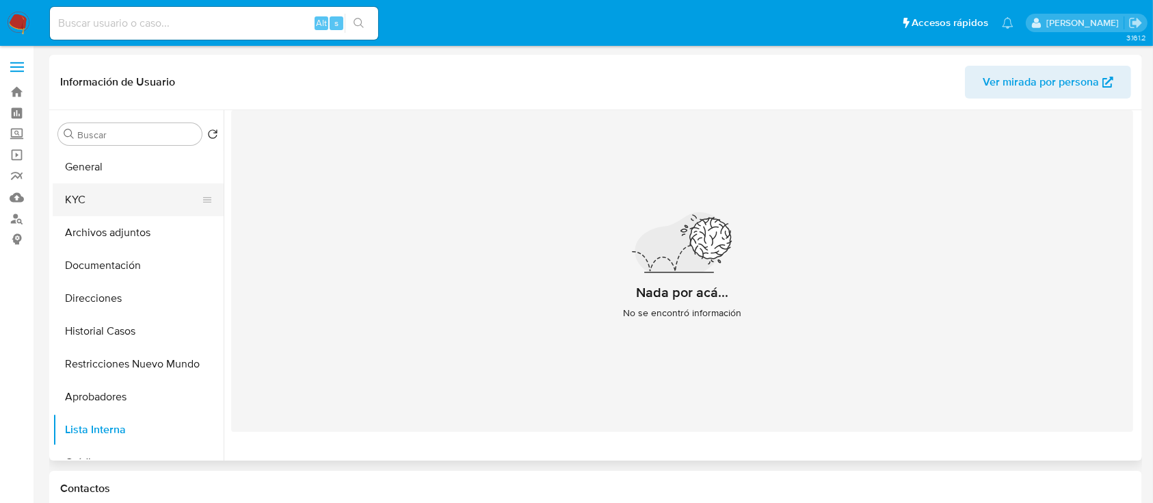
click at [103, 208] on button "KYC" at bounding box center [133, 199] width 160 height 33
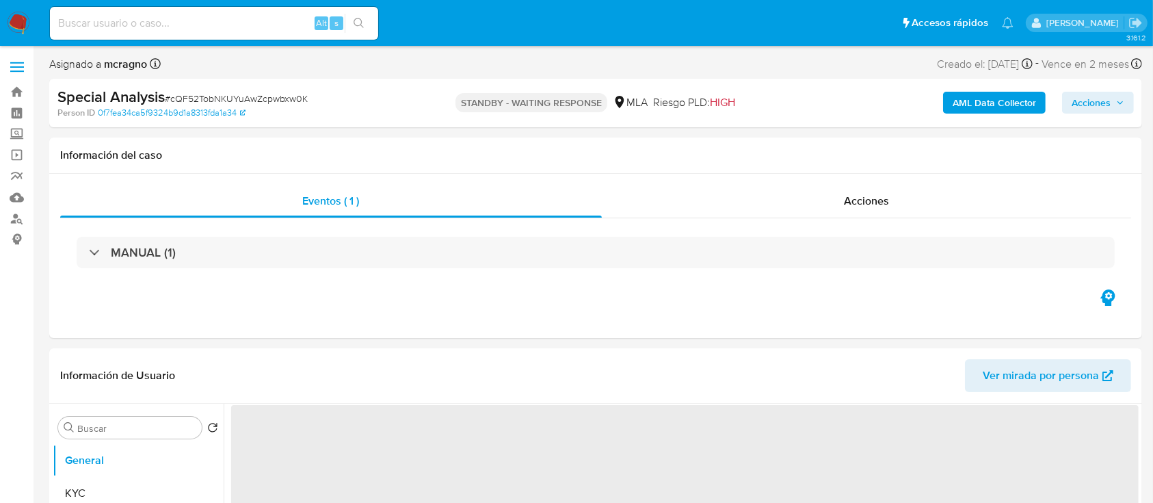
select select "10"
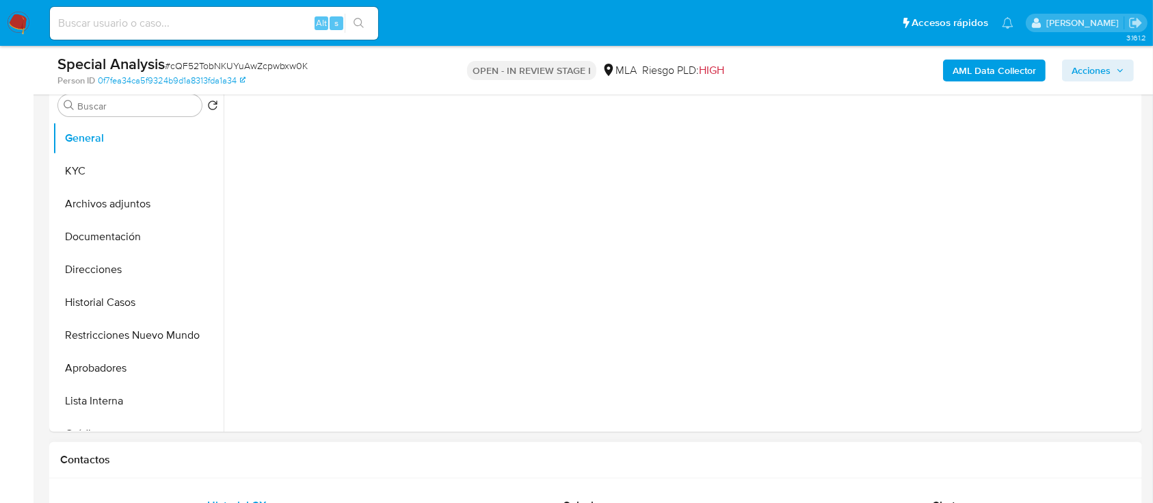
select select "10"
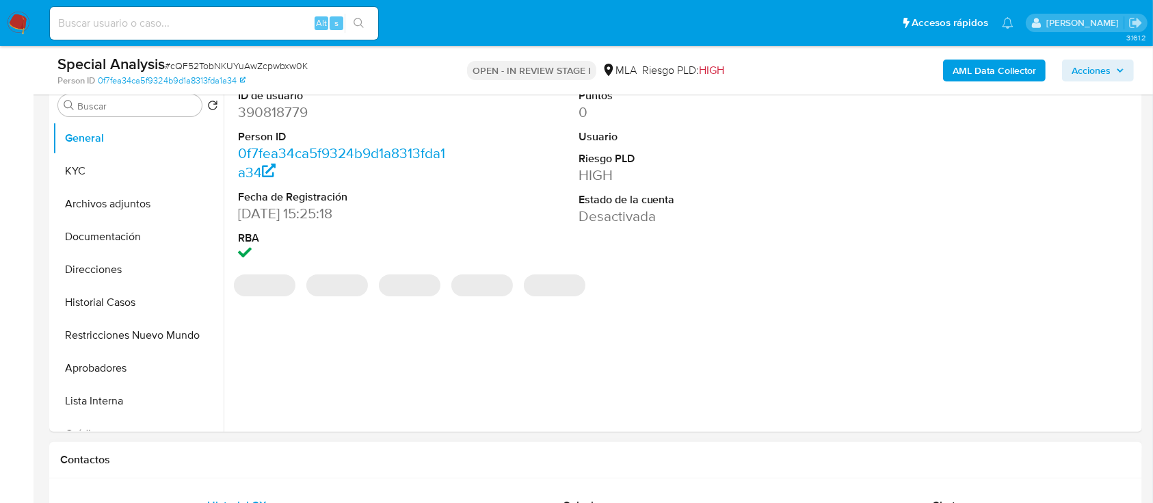
scroll to position [547, 0]
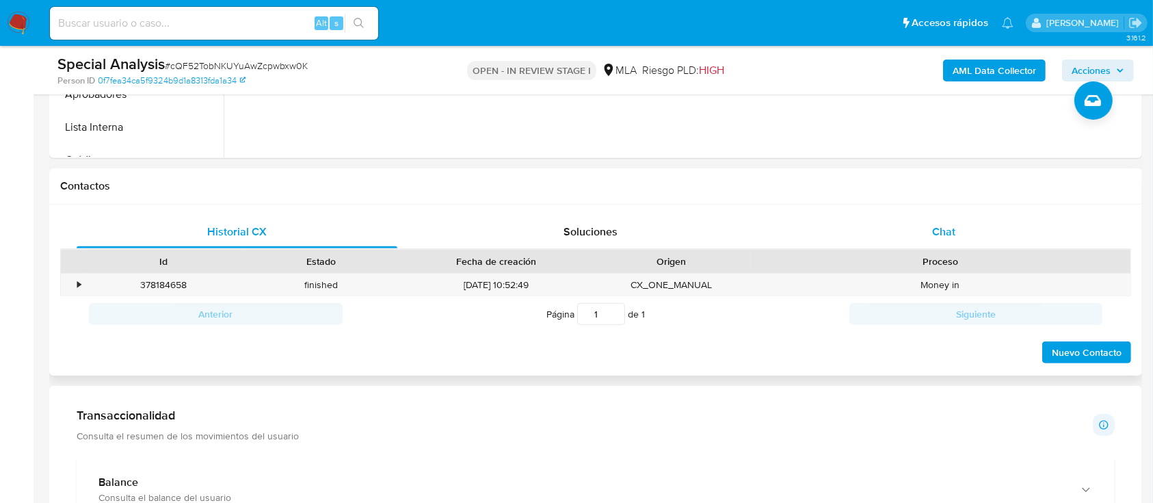
click at [936, 231] on span "Chat" at bounding box center [943, 232] width 23 height 16
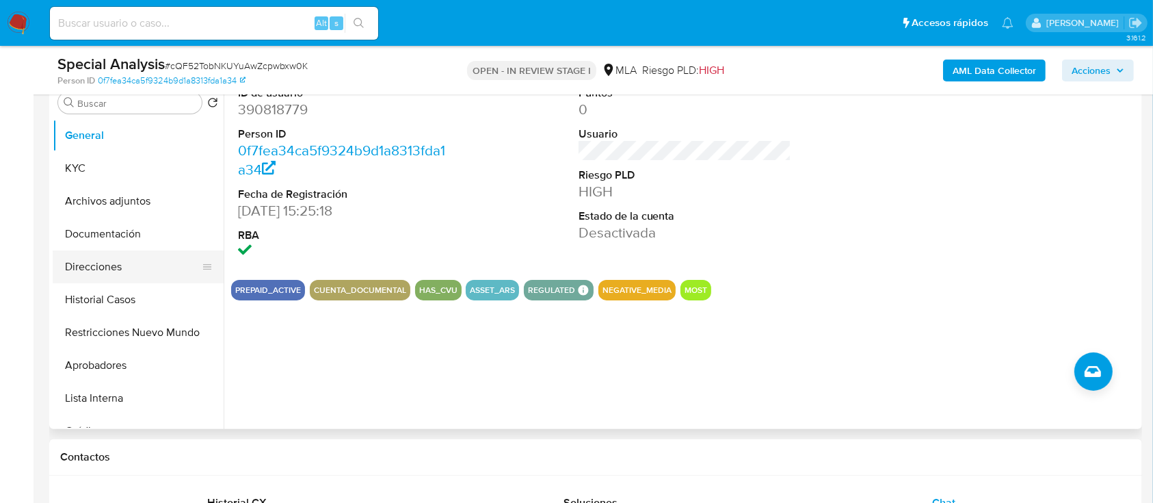
scroll to position [182, 0]
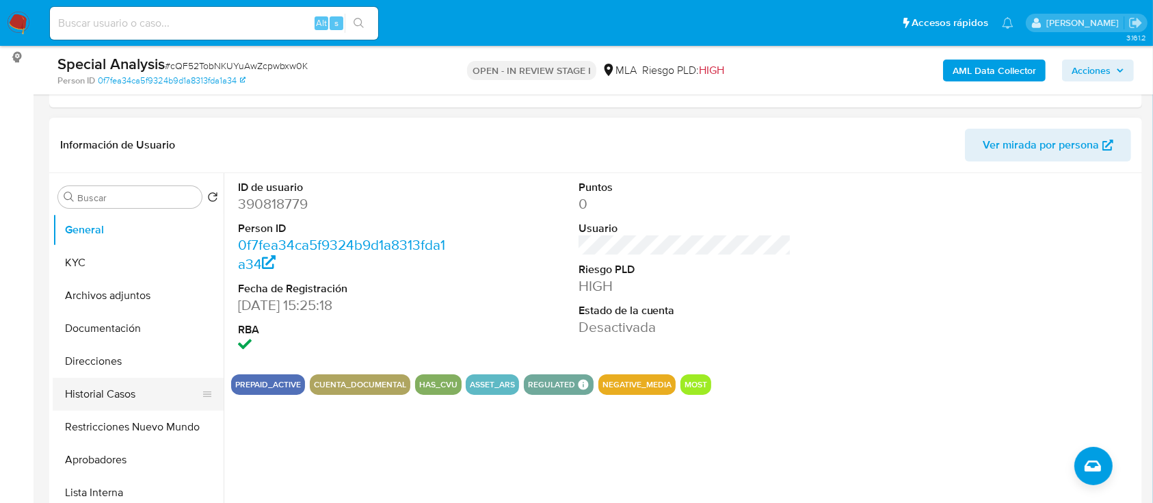
drag, startPoint x: 141, startPoint y: 420, endPoint x: 147, endPoint y: 394, distance: 26.7
click at [140, 421] on button "Restricciones Nuevo Mundo" at bounding box center [138, 426] width 171 height 33
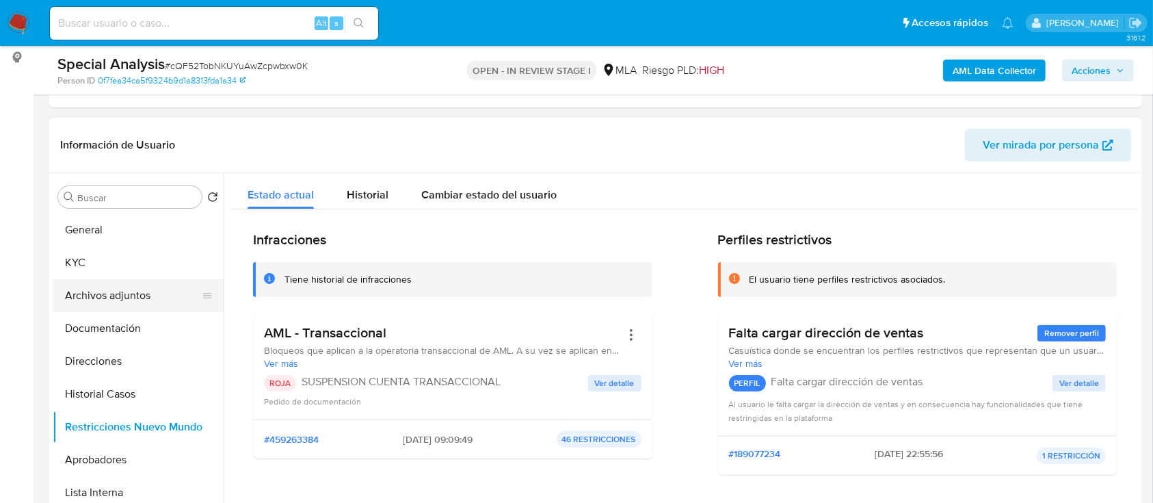
click at [131, 293] on button "Archivos adjuntos" at bounding box center [133, 295] width 160 height 33
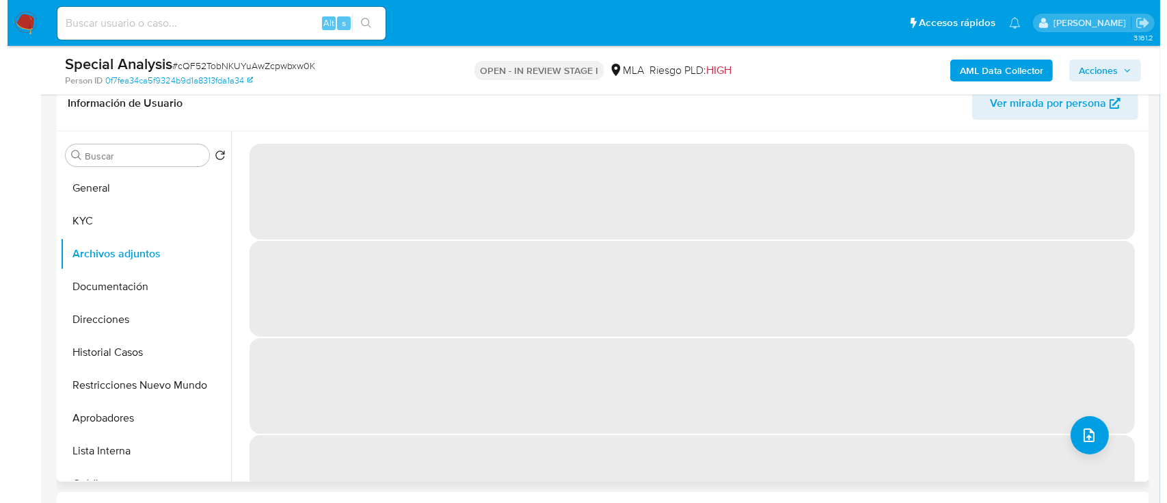
scroll to position [365, 0]
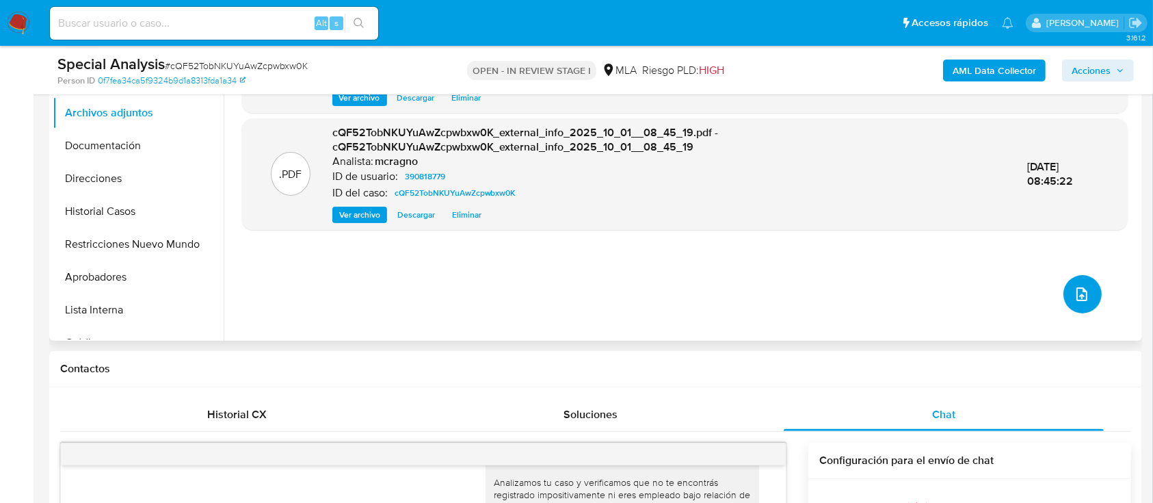
click at [1078, 290] on icon "upload-file" at bounding box center [1082, 294] width 16 height 16
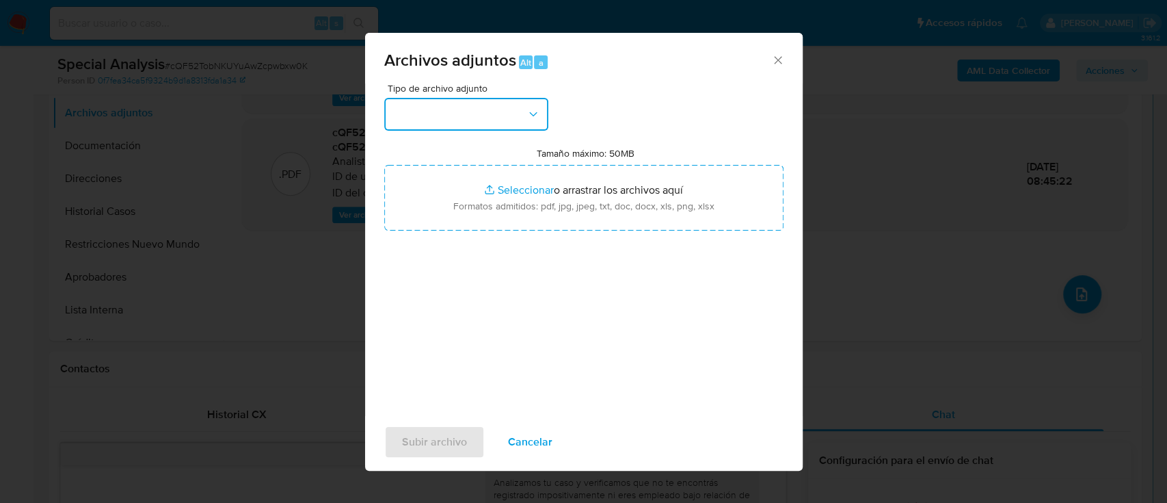
click at [501, 112] on button "button" at bounding box center [466, 114] width 164 height 33
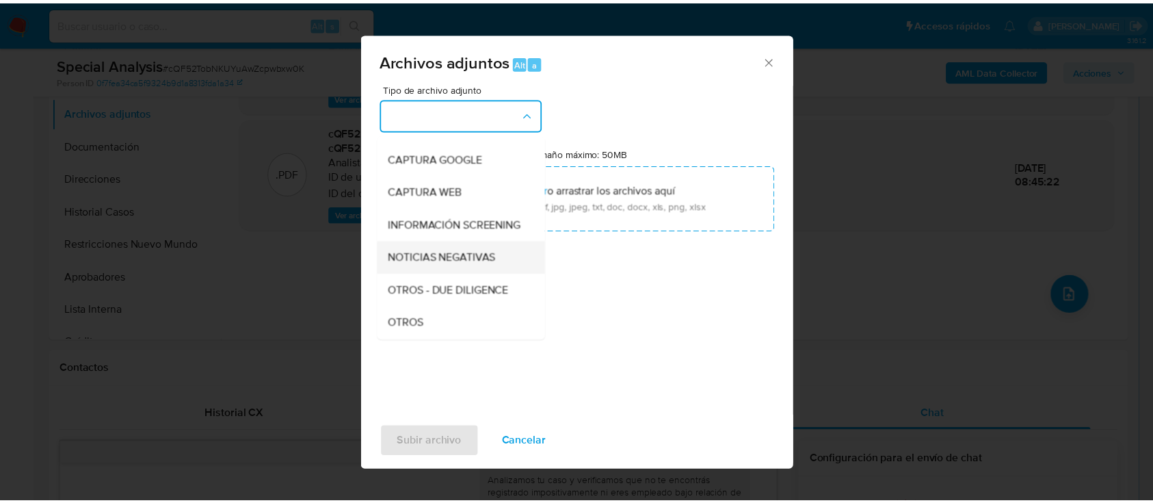
scroll to position [182, 0]
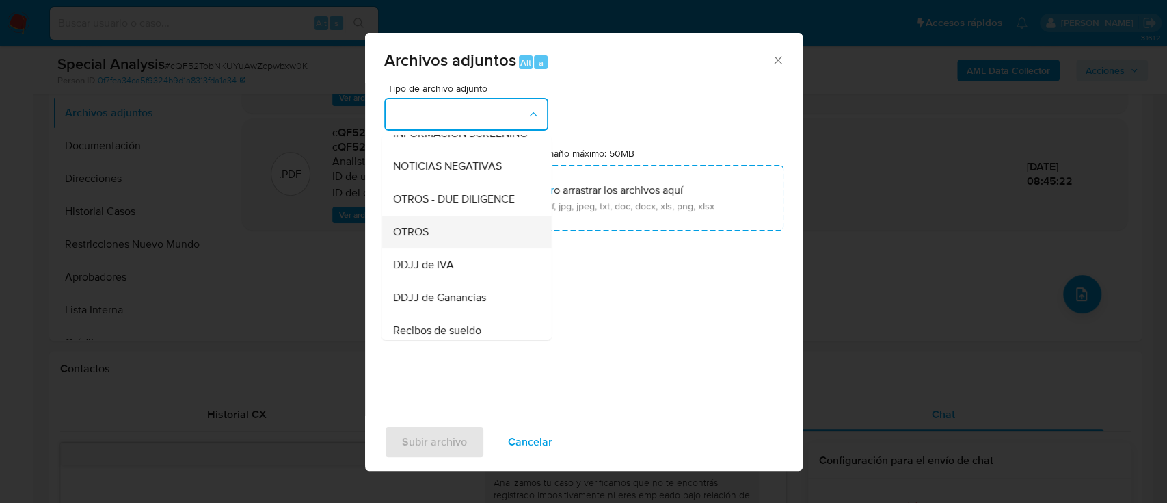
click at [444, 248] on div "OTROS" at bounding box center [463, 231] width 140 height 33
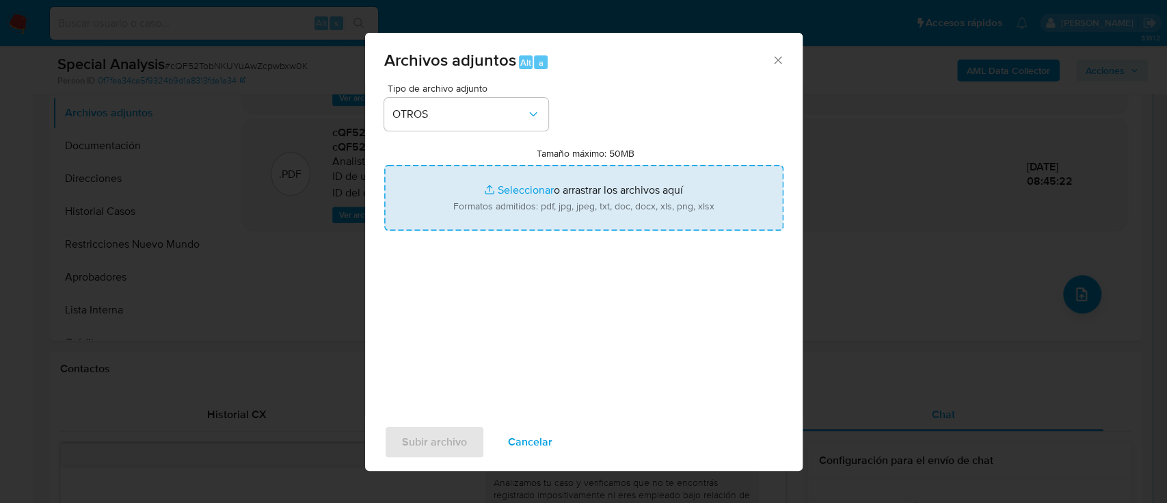
click at [491, 203] on input "Tamaño máximo: 50MB Seleccionar archivos" at bounding box center [583, 198] width 399 height 66
type input "C:\fakepath\390818779 - Movimientos.xlsx"
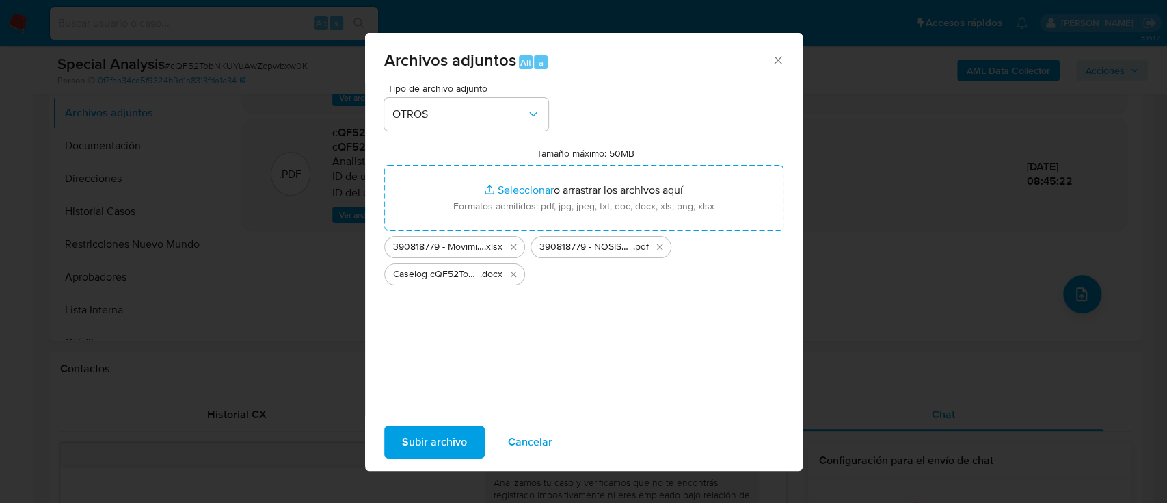
click at [461, 445] on span "Subir archivo" at bounding box center [434, 442] width 65 height 30
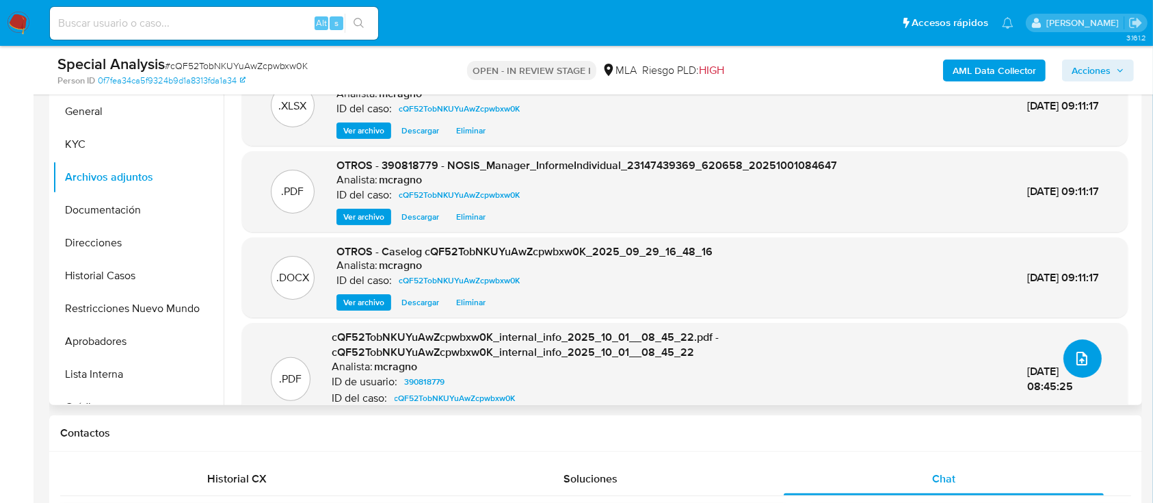
scroll to position [274, 0]
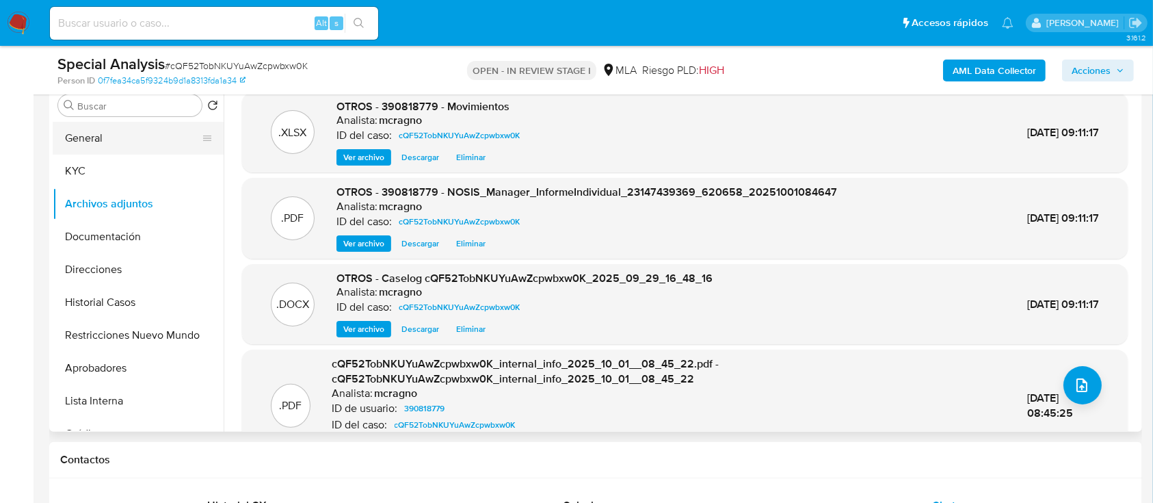
click at [116, 141] on button "General" at bounding box center [133, 138] width 160 height 33
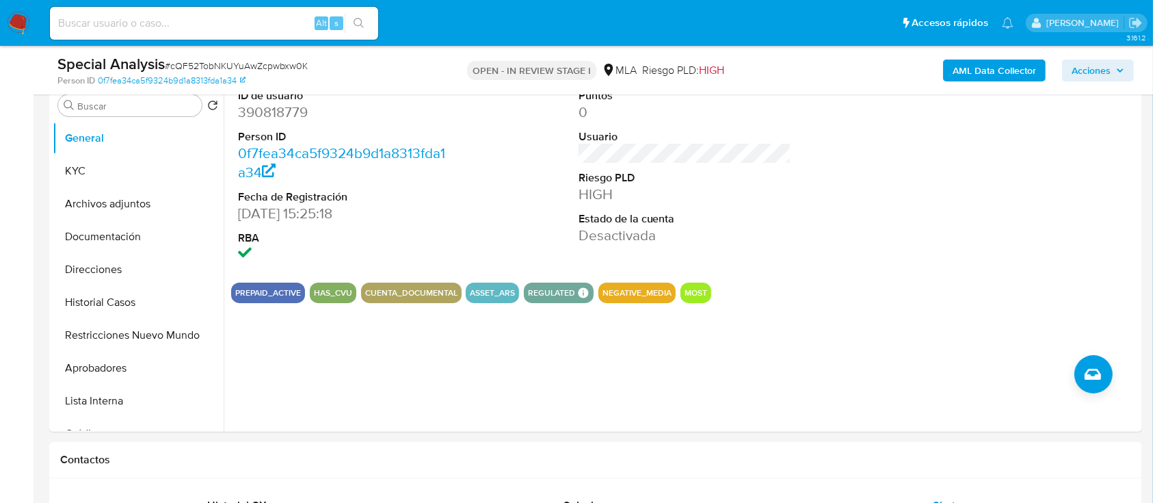
click at [1096, 62] on span "Acciones" at bounding box center [1091, 71] width 39 height 22
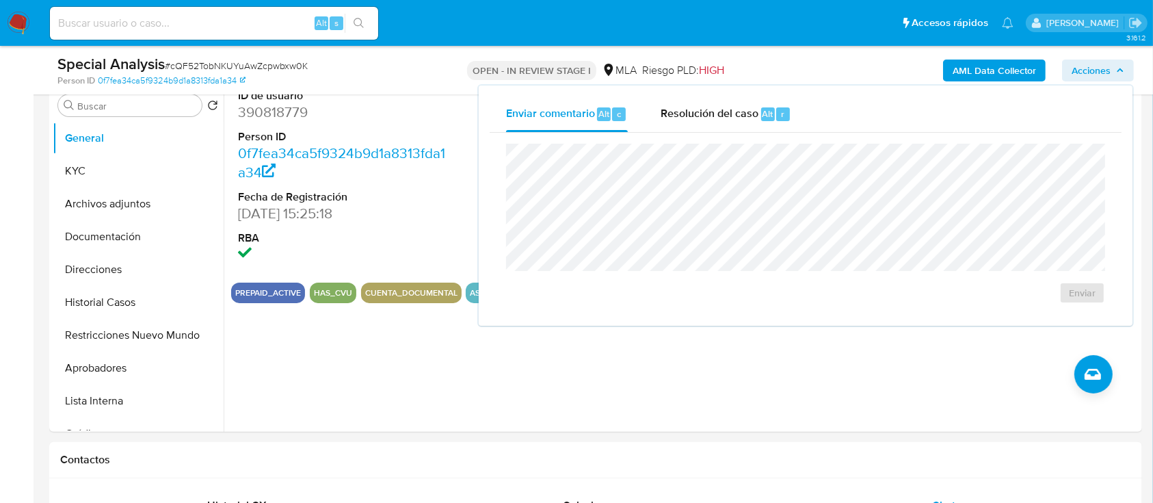
click at [751, 135] on div "Enviar" at bounding box center [806, 224] width 632 height 182
click at [748, 127] on div "Resolución del caso Alt r" at bounding box center [726, 114] width 131 height 36
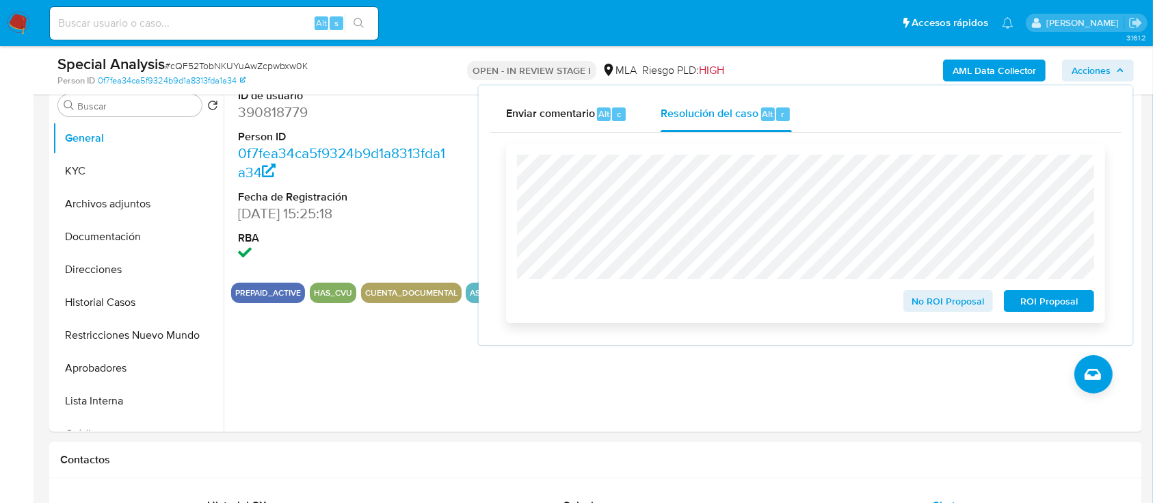
click at [1083, 310] on span "ROI Proposal" at bounding box center [1049, 300] width 71 height 19
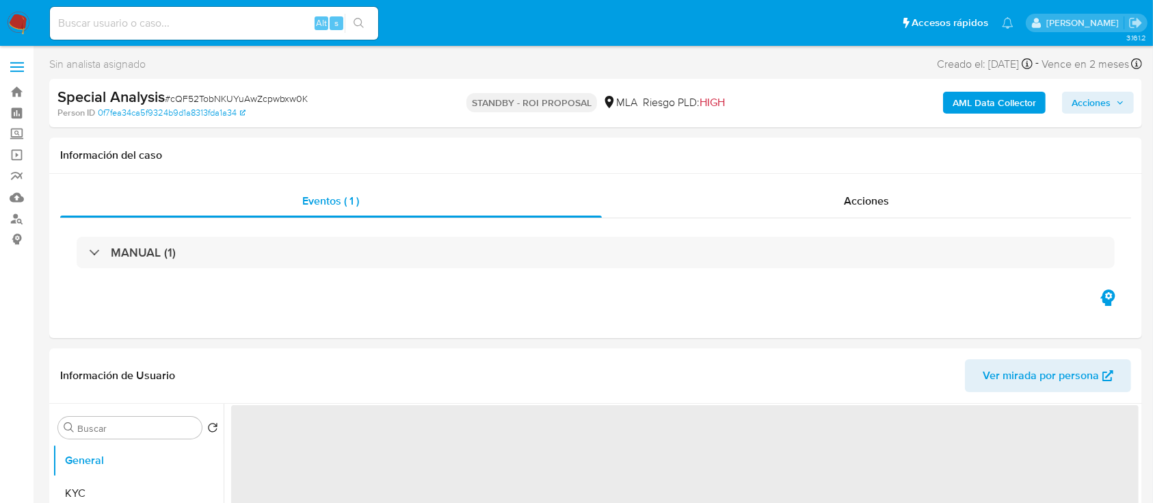
select select "10"
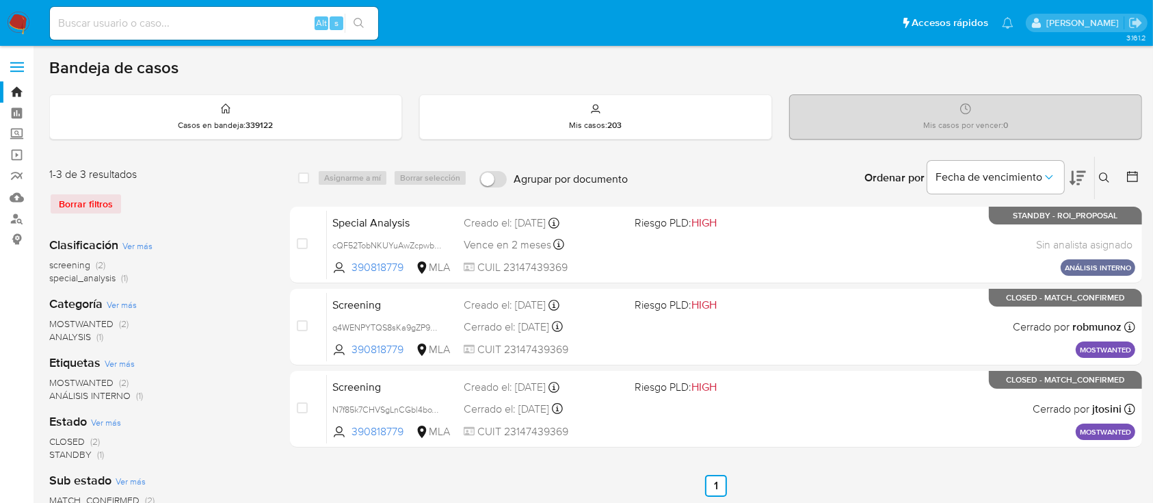
click at [1106, 170] on button at bounding box center [1106, 178] width 23 height 16
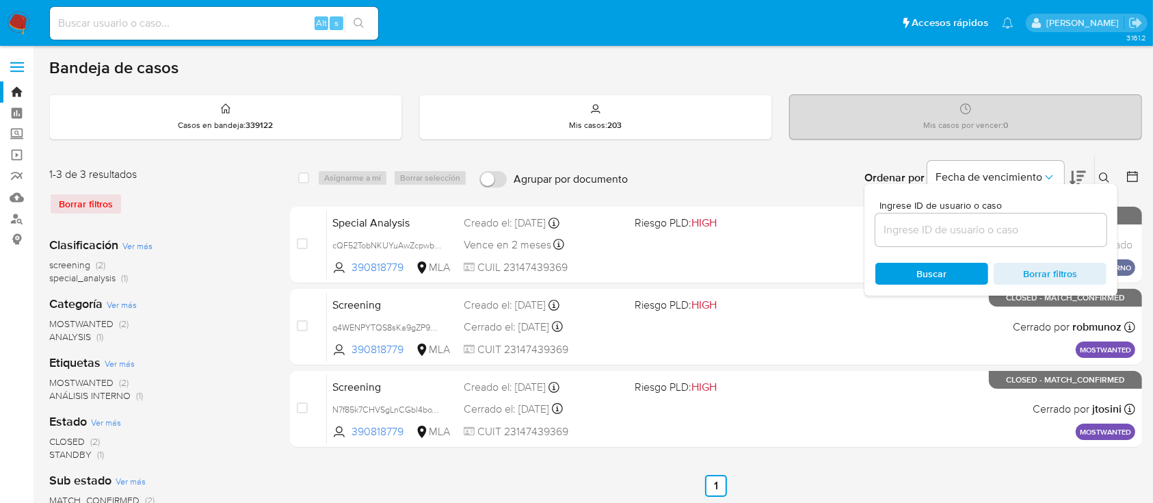
click at [1011, 230] on input at bounding box center [990, 230] width 231 height 18
type input "203804802"
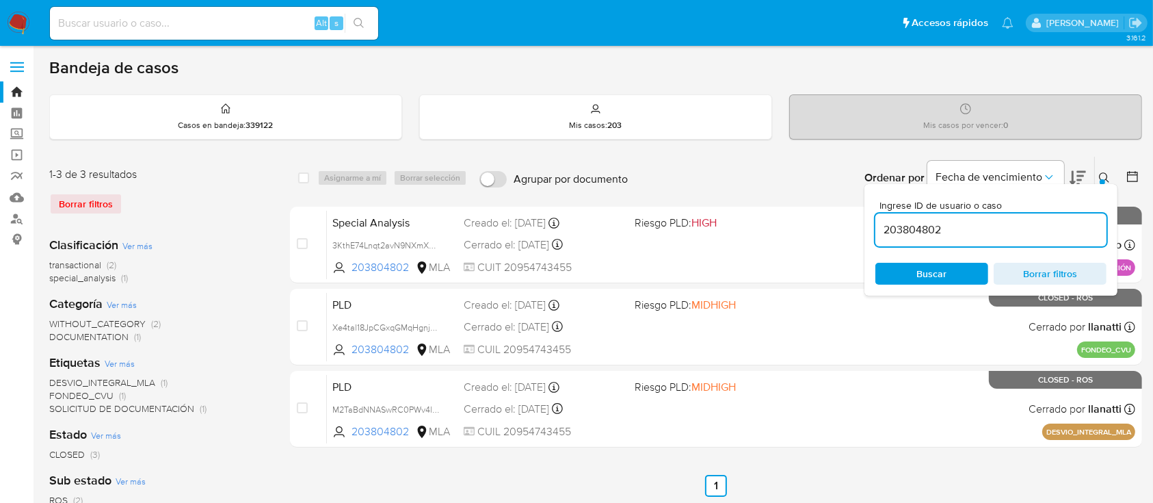
click at [1105, 177] on icon at bounding box center [1104, 177] width 11 height 11
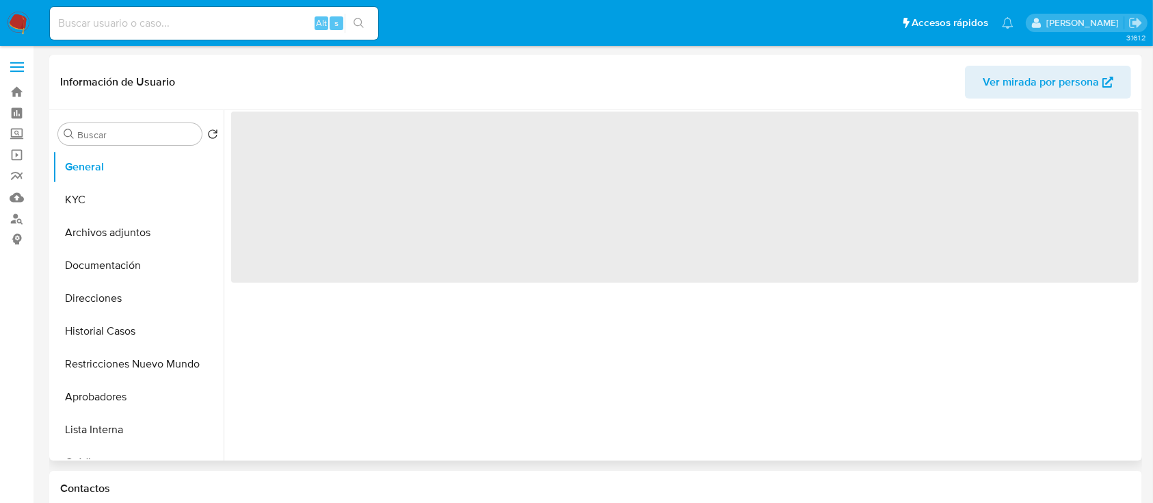
click at [1038, 85] on span "Ver mirada por persona" at bounding box center [1041, 82] width 116 height 33
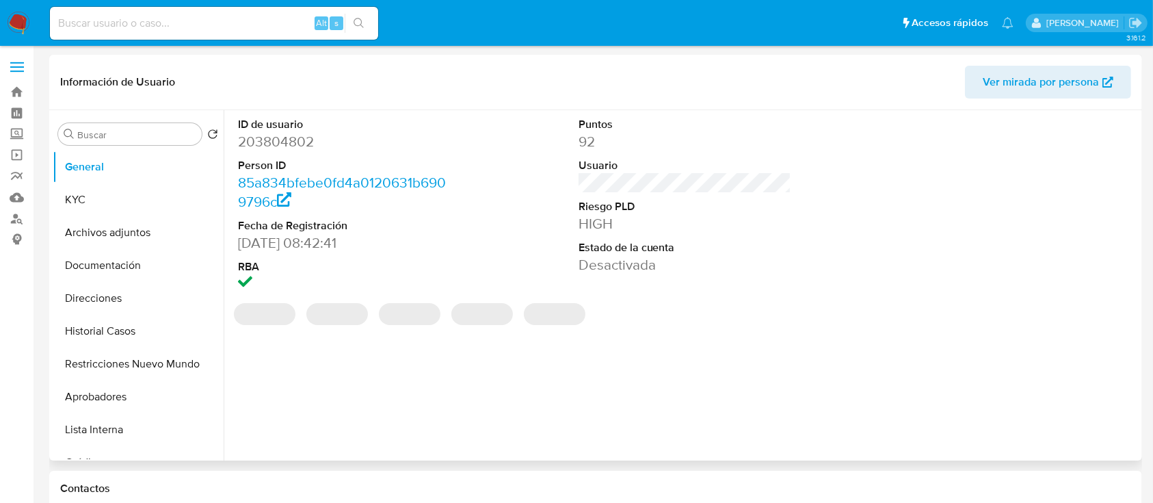
select select "10"
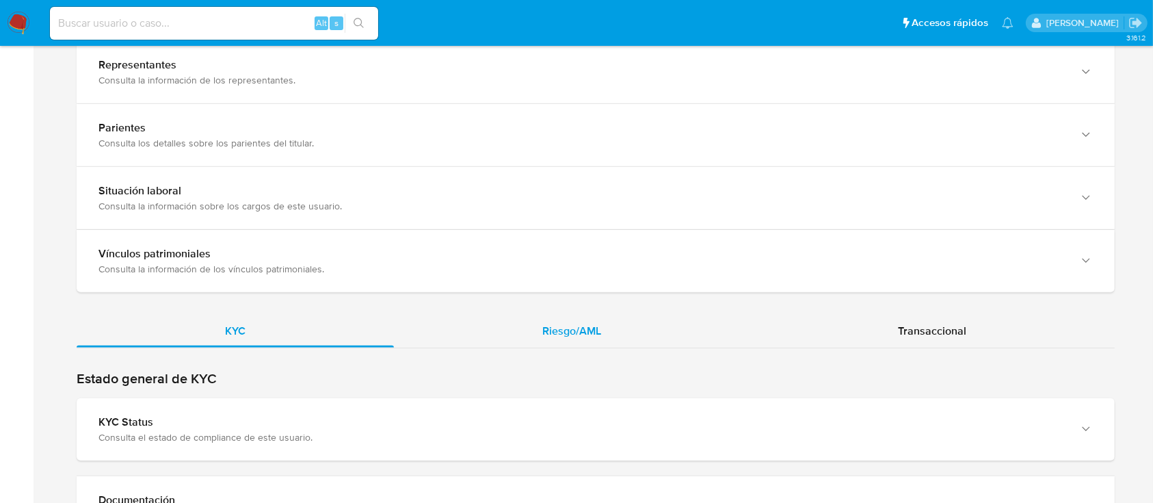
click at [560, 320] on div "Riesgo/AML" at bounding box center [572, 331] width 356 height 33
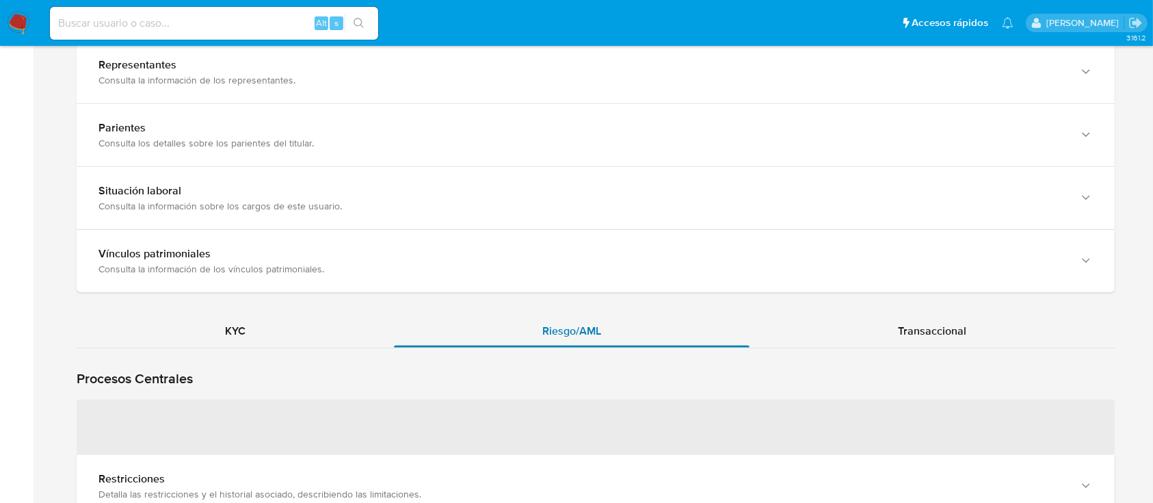
scroll to position [1185, 0]
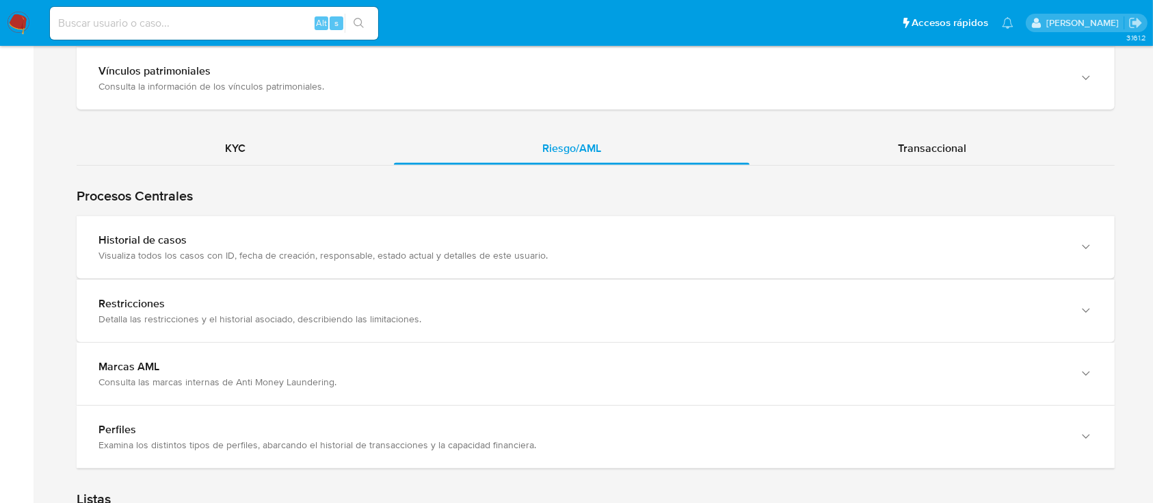
click at [143, 254] on div "Visualiza todos los casos con ID, fecha de creación, responsable, estado actual…" at bounding box center [581, 255] width 967 height 12
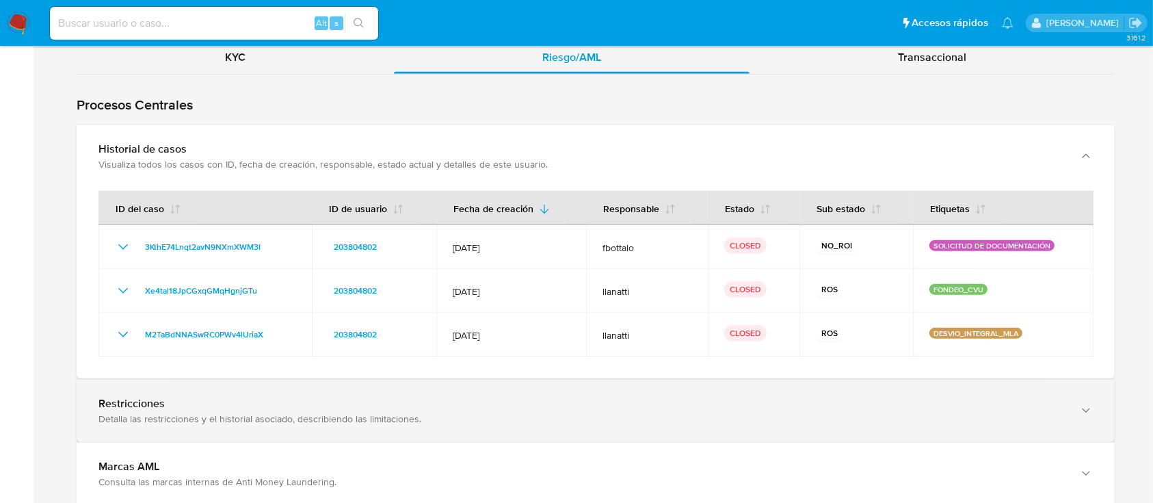
drag, startPoint x: 172, startPoint y: 419, endPoint x: 196, endPoint y: 404, distance: 27.7
click at [172, 419] on div "Detalla las restricciones y el historial asociado, describiendo las limitacione…" at bounding box center [581, 418] width 967 height 12
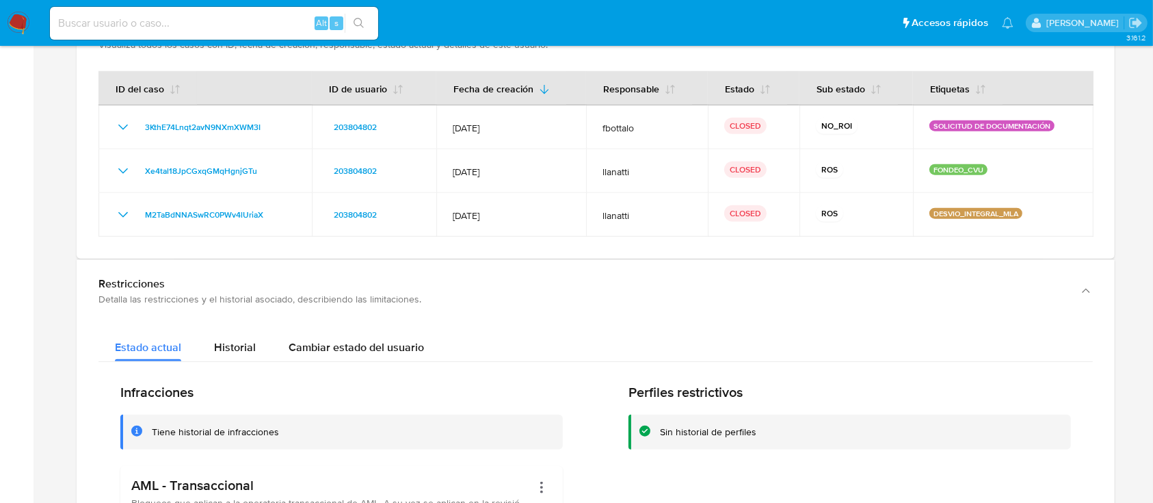
scroll to position [1368, 0]
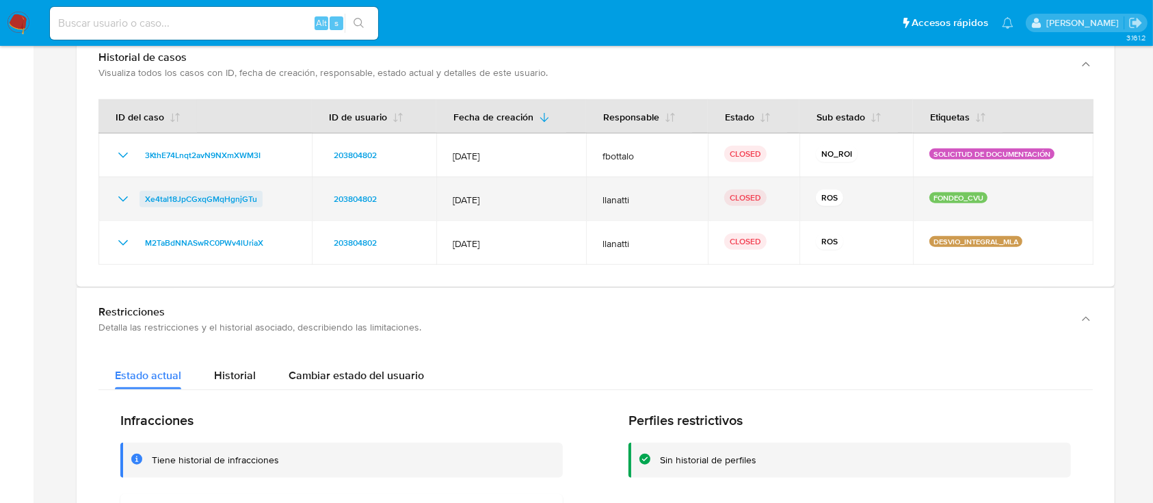
click at [168, 198] on span "Xe4tal18JpCGxqGMqHgnjGTu" at bounding box center [201, 199] width 112 height 16
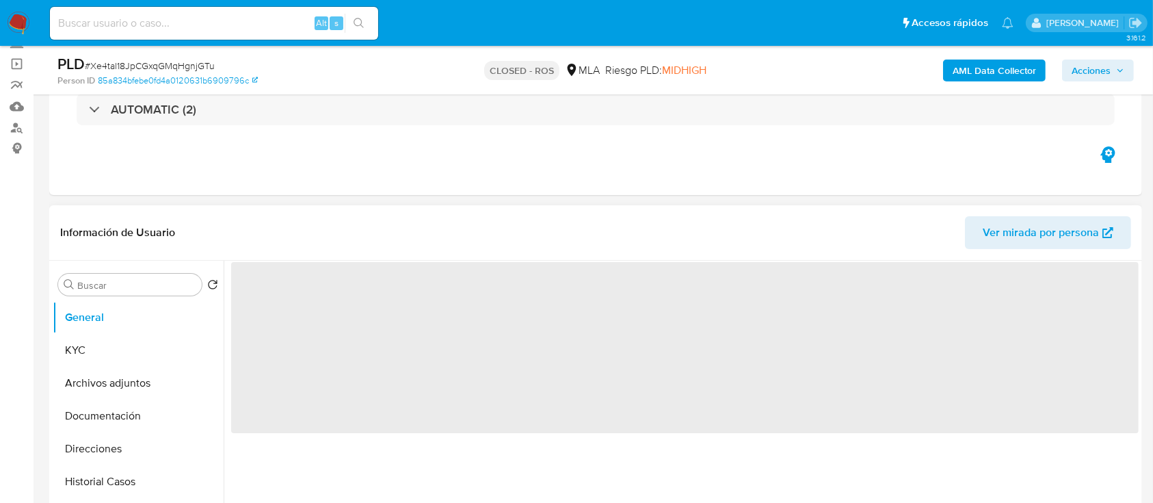
select select "10"
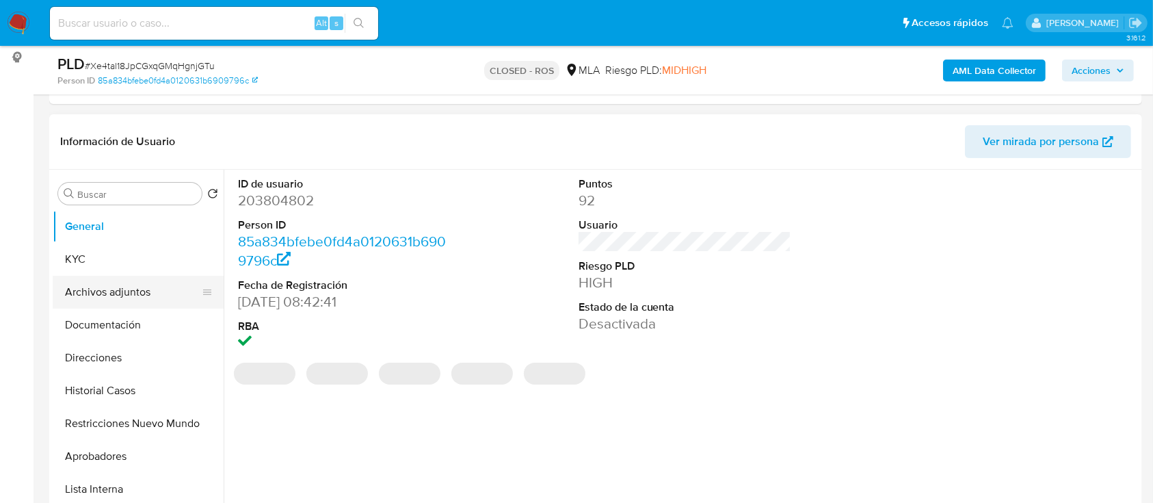
click at [133, 290] on button "Archivos adjuntos" at bounding box center [133, 292] width 160 height 33
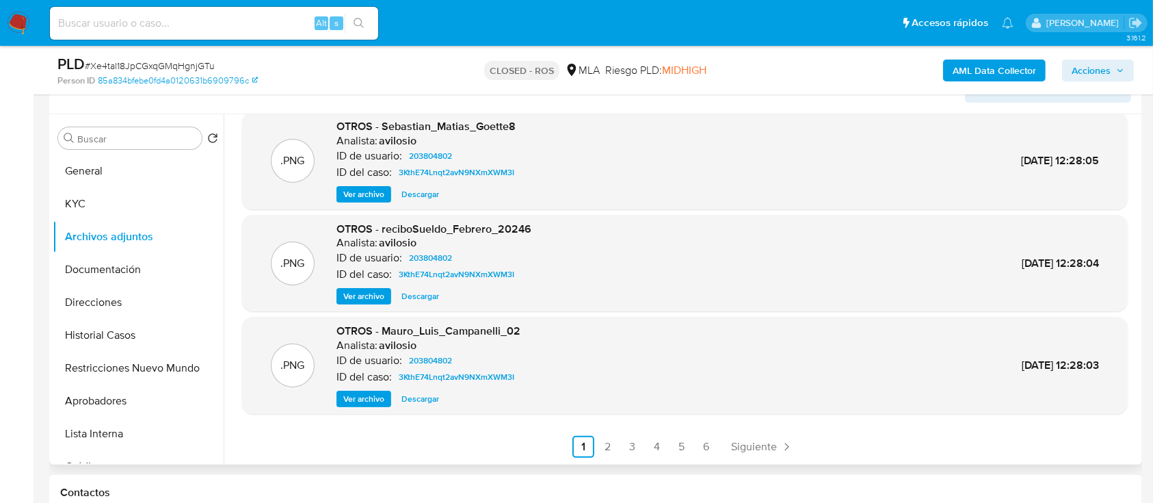
scroll to position [274, 0]
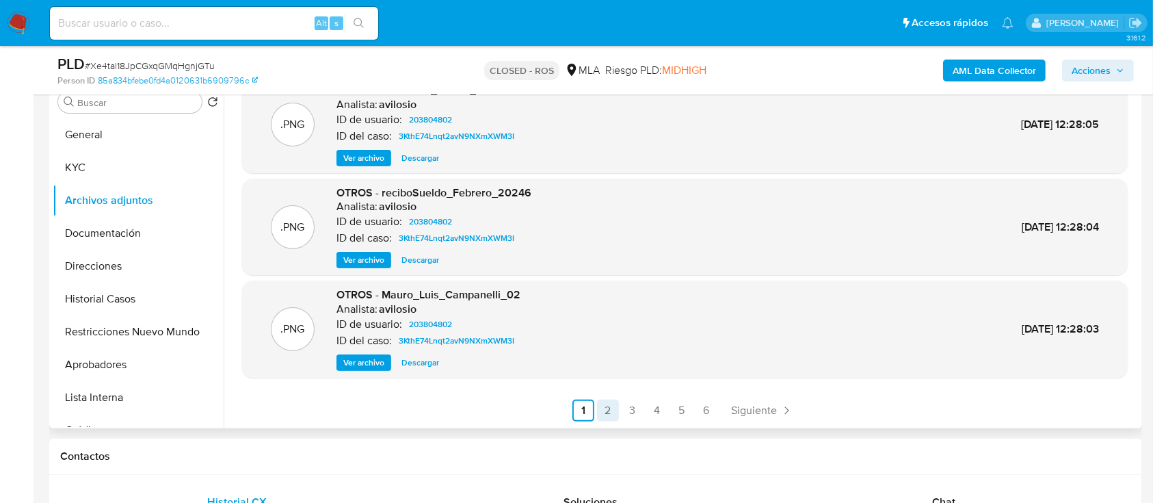
click at [611, 410] on link "2" at bounding box center [608, 410] width 22 height 22
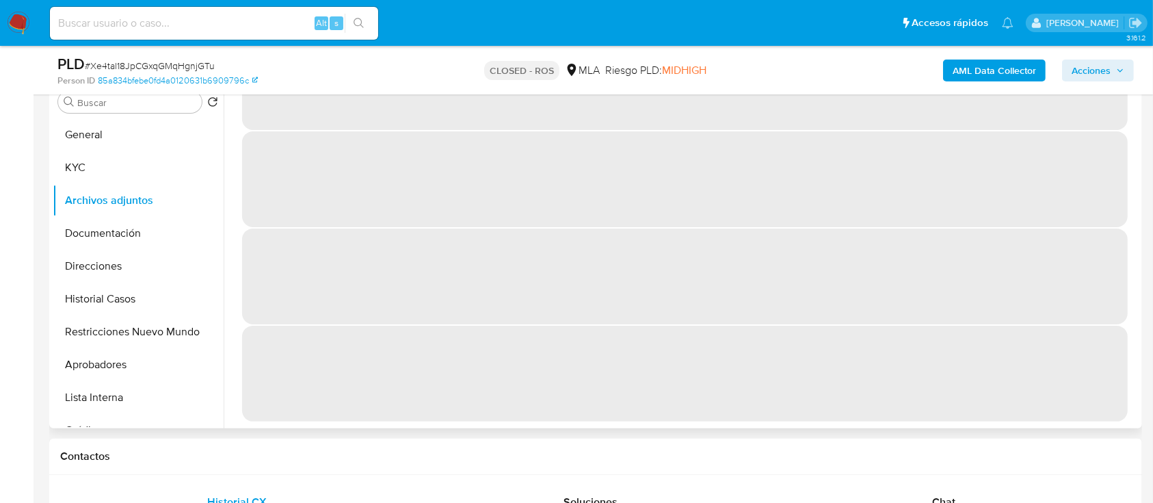
scroll to position [0, 0]
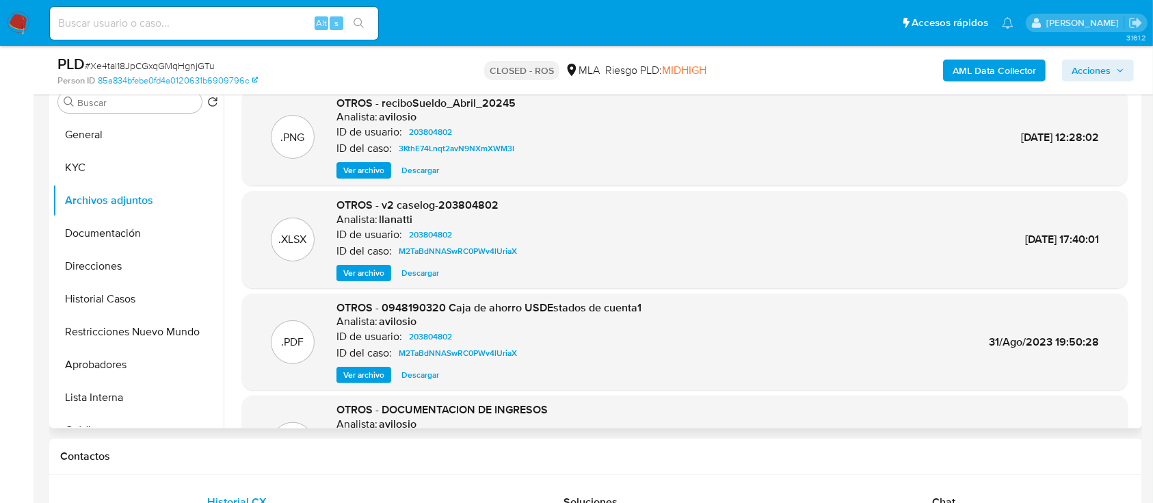
click at [428, 277] on span "Descargar" at bounding box center [420, 273] width 38 height 14
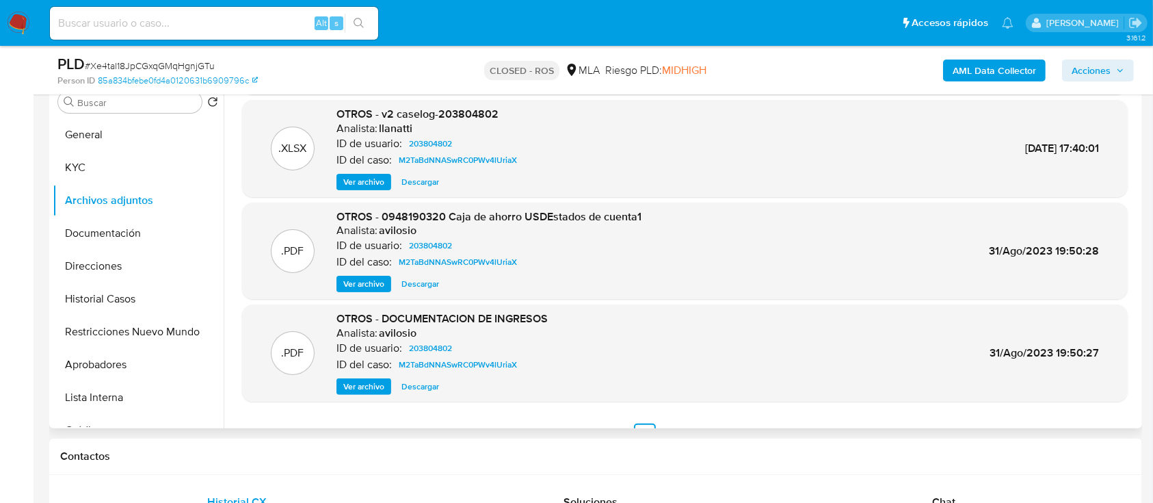
scroll to position [115, 0]
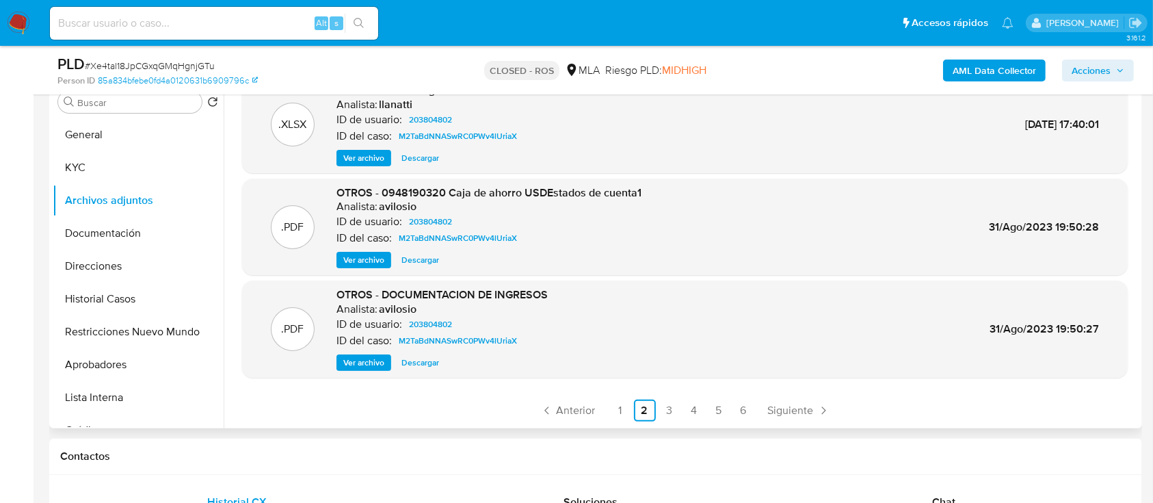
click at [417, 369] on span "Descargar" at bounding box center [420, 363] width 38 height 14
click at [671, 412] on link "3" at bounding box center [670, 410] width 22 height 22
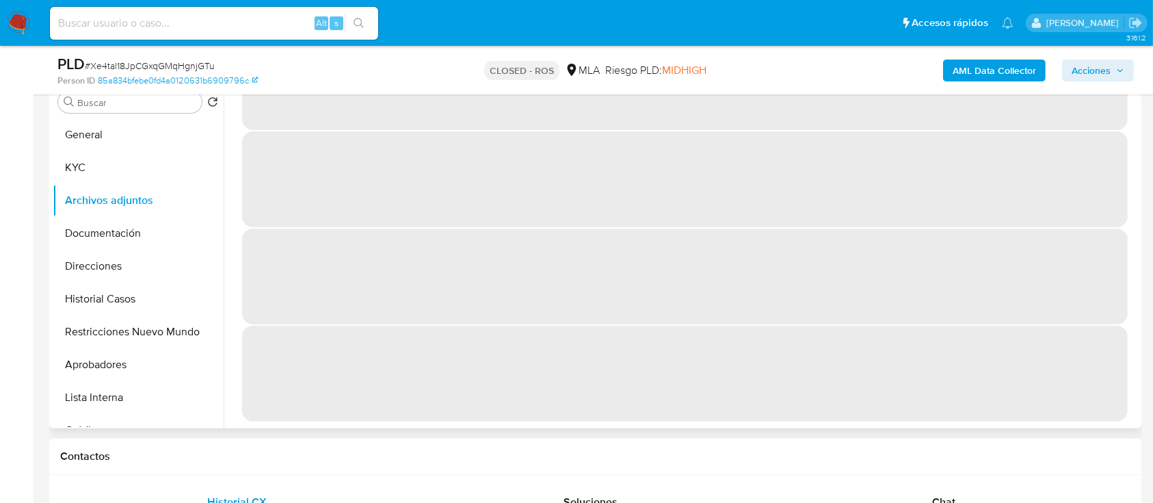
scroll to position [0, 0]
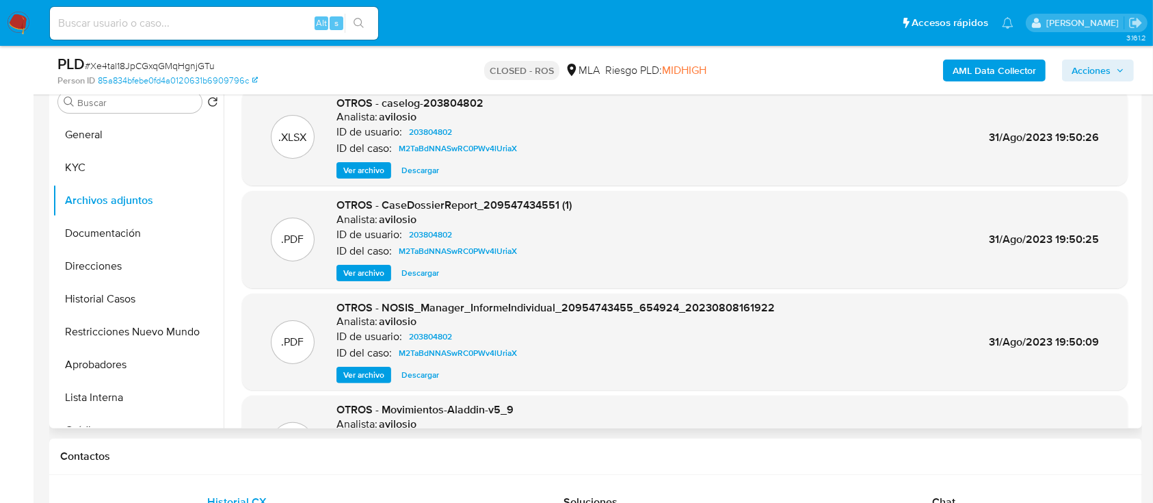
drag, startPoint x: 421, startPoint y: 373, endPoint x: 432, endPoint y: 370, distance: 11.5
click at [421, 373] on span "Descargar" at bounding box center [420, 375] width 38 height 14
click at [144, 169] on button "KYC" at bounding box center [133, 167] width 160 height 33
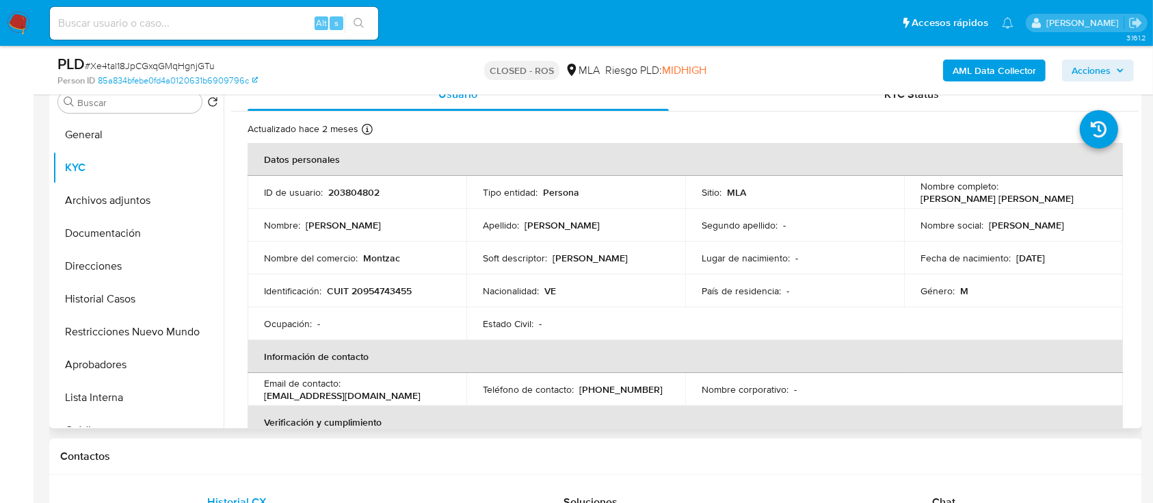
drag, startPoint x: 910, startPoint y: 200, endPoint x: 1070, endPoint y: 205, distance: 159.4
click at [1070, 205] on td "Nombre completo : [PERSON_NAME] [PERSON_NAME]" at bounding box center [1013, 192] width 219 height 33
copy p "[PERSON_NAME] [PERSON_NAME]"
click at [916, 215] on td "Nombre social : [PERSON_NAME]" at bounding box center [1013, 225] width 219 height 33
drag, startPoint x: 919, startPoint y: 197, endPoint x: 1044, endPoint y: 195, distance: 125.9
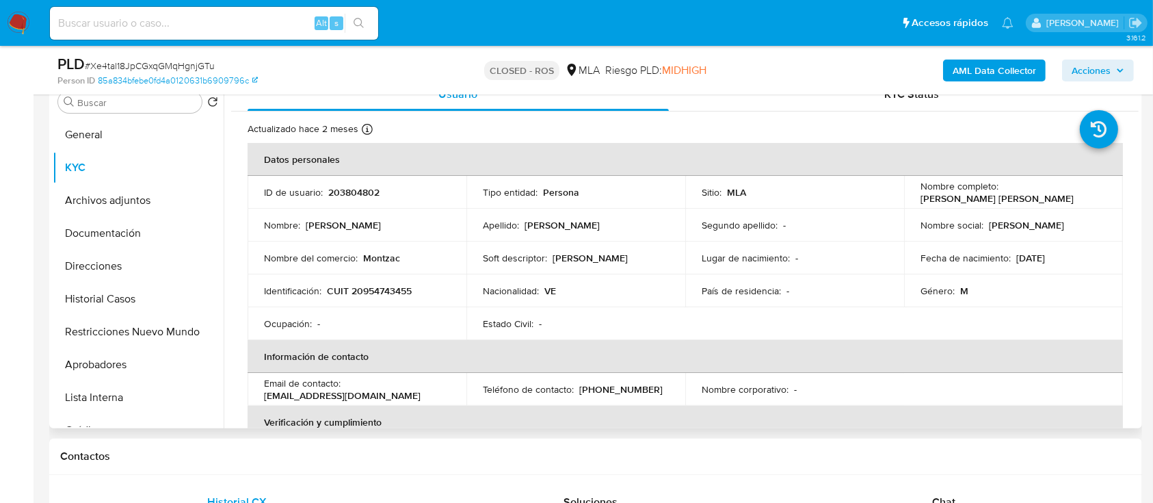
click at [1046, 194] on div "Nombre completo : [PERSON_NAME] [PERSON_NAME]" at bounding box center [1014, 192] width 186 height 25
copy p "[PERSON_NAME] [PERSON_NAME]"
drag, startPoint x: 624, startPoint y: 237, endPoint x: 507, endPoint y: 245, distance: 117.2
click at [624, 237] on td "Apellido : [PERSON_NAME]" at bounding box center [575, 225] width 219 height 33
drag, startPoint x: 327, startPoint y: 291, endPoint x: 443, endPoint y: 298, distance: 116.5
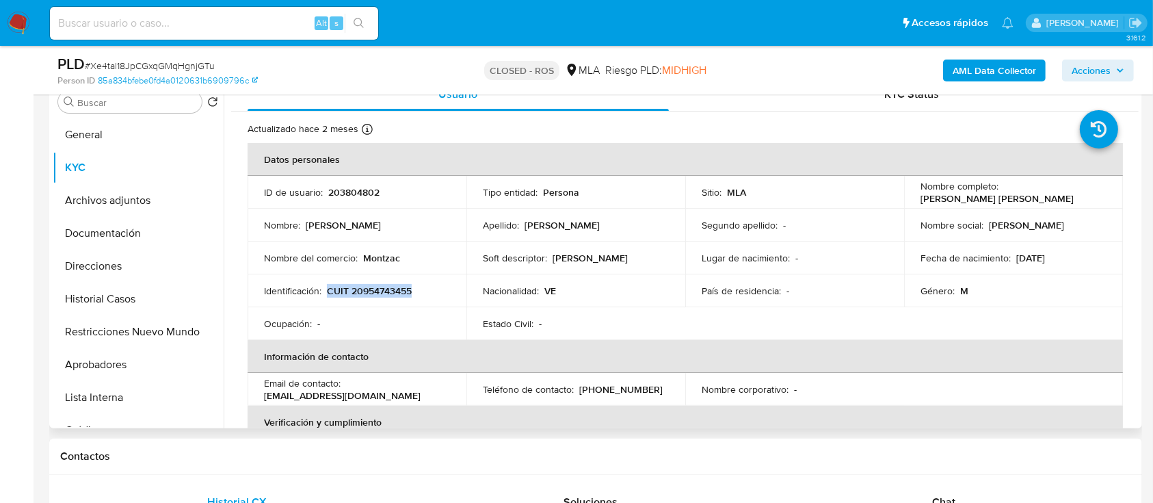
click at [443, 298] on td "Identificación : CUIT 20954743455" at bounding box center [357, 290] width 219 height 33
copy p "CUIT 20954743455"
drag, startPoint x: 538, startPoint y: 253, endPoint x: 511, endPoint y: 248, distance: 27.2
click at [538, 253] on p "Soft descriptor :" at bounding box center [515, 258] width 64 height 12
click at [350, 193] on p "203804802" at bounding box center [353, 192] width 51 height 12
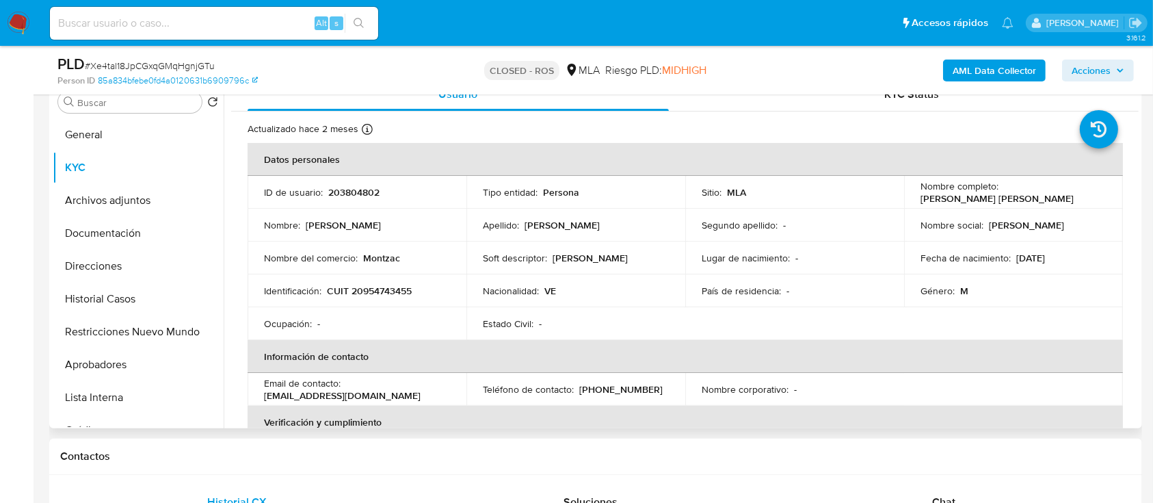
click at [350, 193] on p "203804802" at bounding box center [353, 192] width 51 height 12
click at [111, 129] on button "General" at bounding box center [133, 134] width 160 height 33
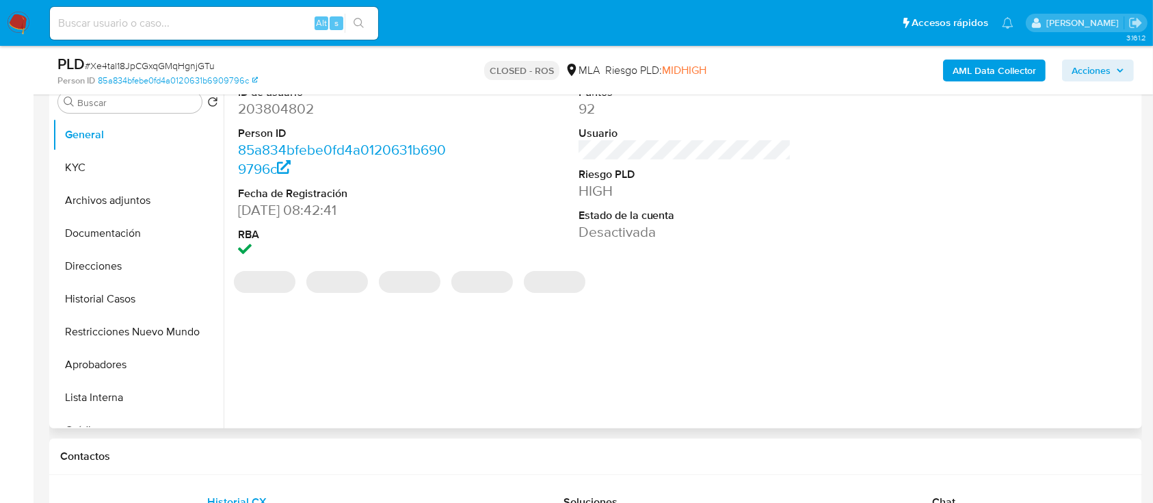
click at [278, 114] on dd "203804802" at bounding box center [344, 108] width 213 height 19
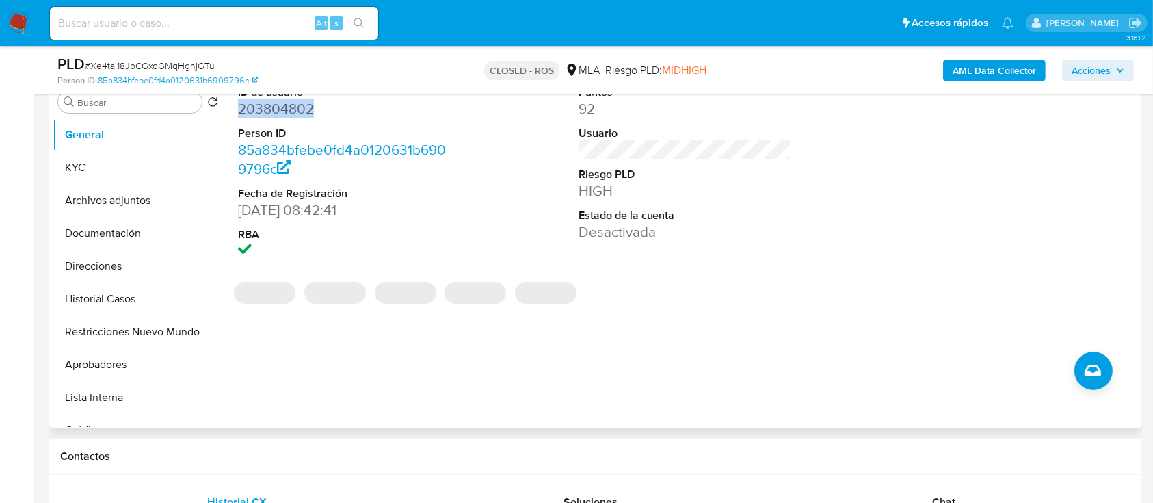
copy dd "203804802"
